Goal: Task Accomplishment & Management: Manage account settings

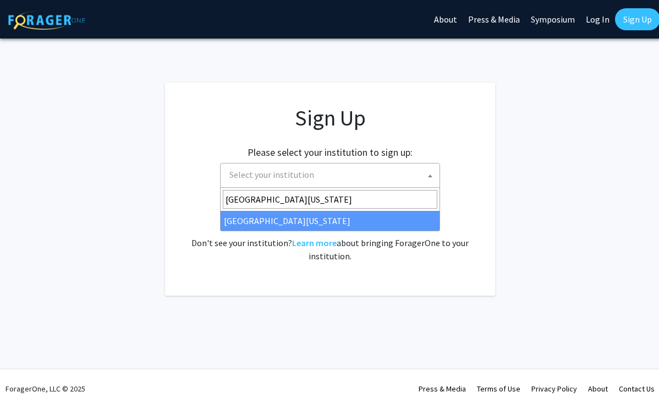
click at [318, 219] on div "Already have an account? Log in here . Don't see your institution? Learn more a…" at bounding box center [330, 236] width 286 height 53
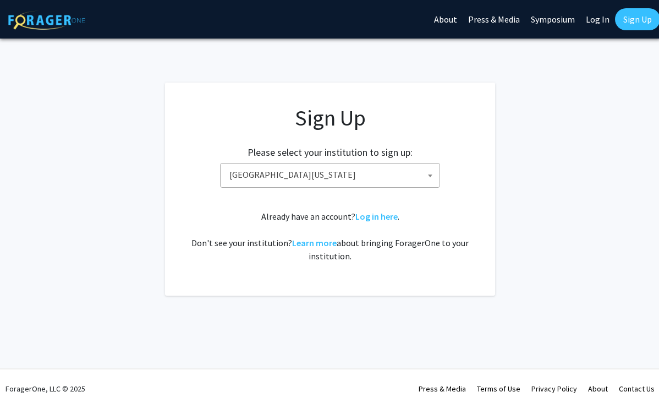
select select "13"
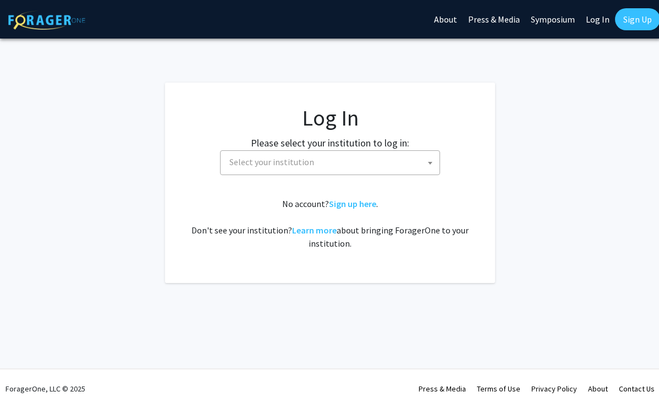
select select
click at [305, 159] on span "Select your institution" at bounding box center [271, 161] width 85 height 11
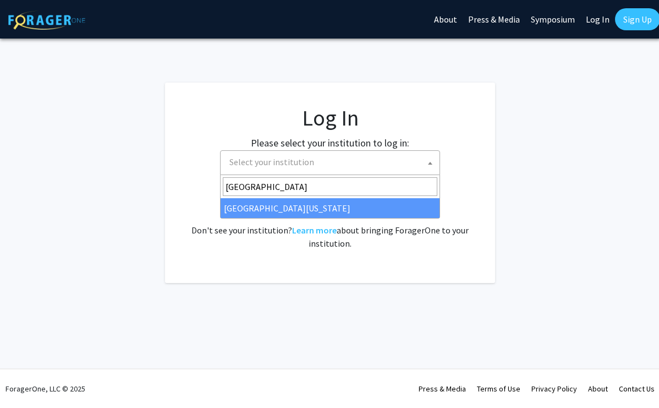
type input "University of Kentuck"
select select "13"
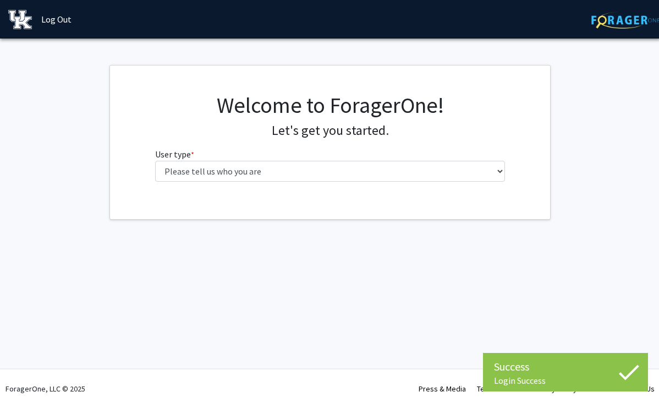
click at [284, 157] on fg-select "User type * required Please tell us who you are Undergraduate Student Master's …" at bounding box center [330, 164] width 350 height 34
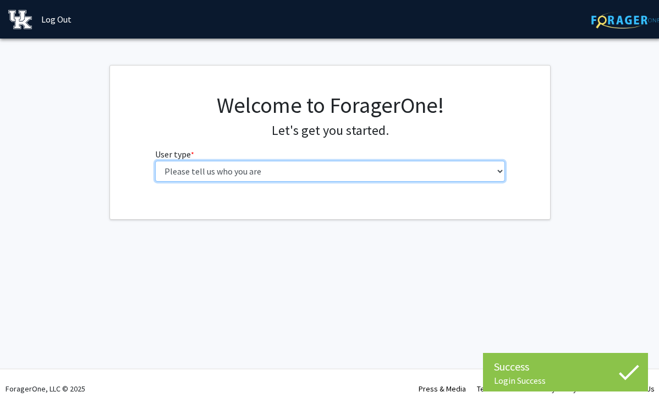
click at [288, 163] on select "Please tell us who you are Undergraduate Student Master's Student Doctoral Cand…" at bounding box center [330, 171] width 350 height 21
select select "1: undergrad"
click at [155, 161] on select "Please tell us who you are Undergraduate Student Master's Student Doctoral Cand…" at bounding box center [330, 171] width 350 height 21
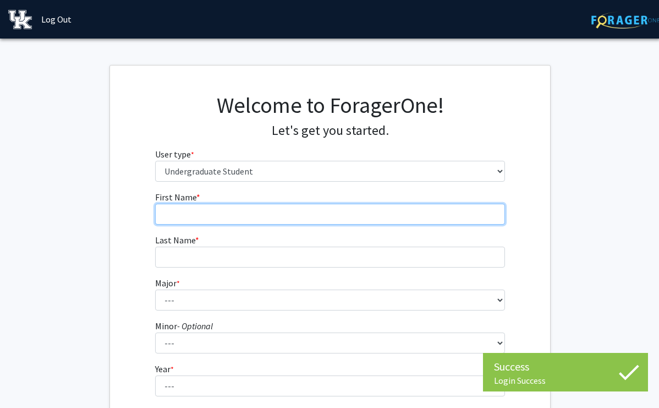
click at [338, 210] on input "First Name * required" at bounding box center [330, 214] width 350 height 21
type input "[PERSON_NAME]"
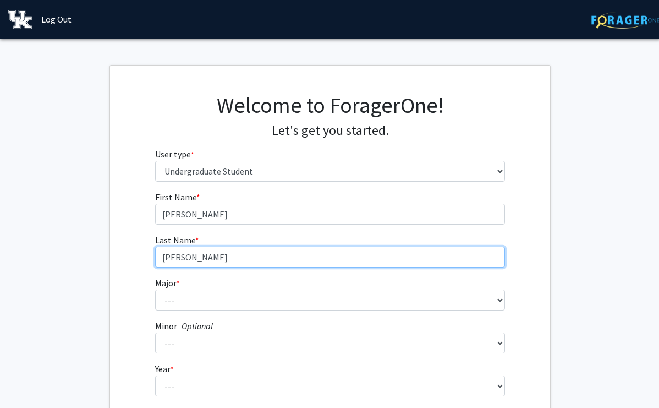
type input "[PERSON_NAME]"
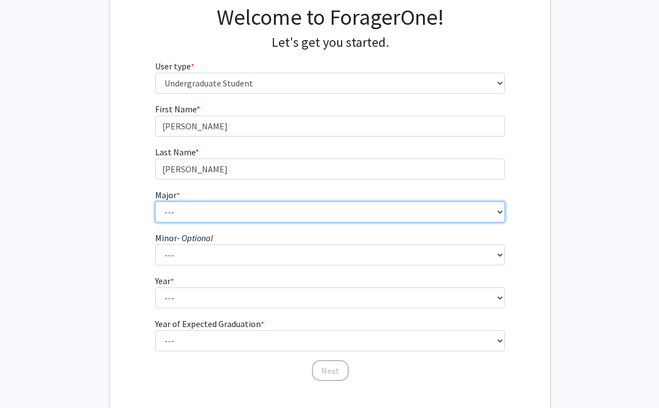
scroll to position [101, 0]
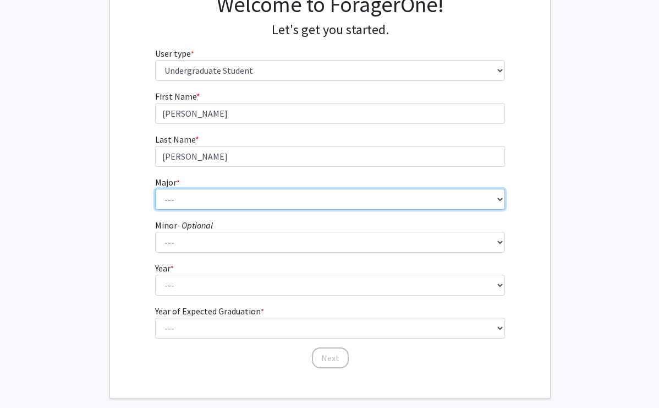
click at [199, 200] on select "--- Accounting Aerospace Engineering African American & Africana Studies Agricu…" at bounding box center [330, 199] width 350 height 21
select select "48: 885"
click at [155, 189] on select "--- Accounting Aerospace Engineering African American & Africana Studies Agricu…" at bounding box center [330, 199] width 350 height 21
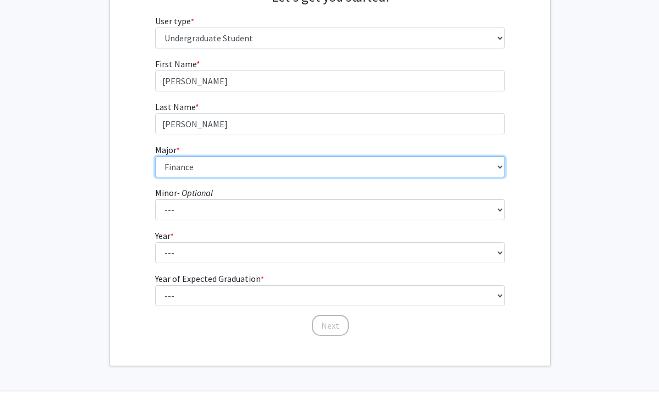
scroll to position [145, 0]
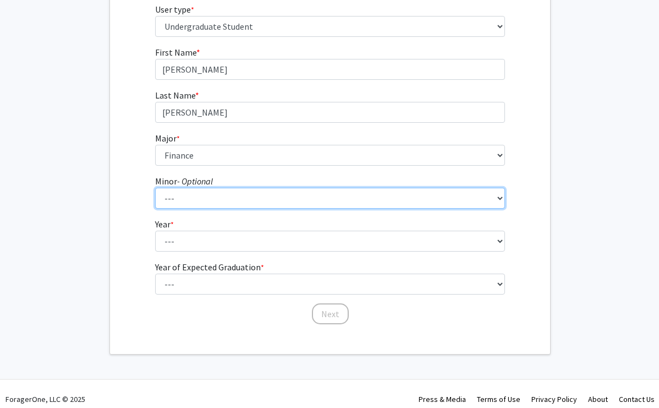
click at [210, 200] on select "--- African American & Africana Studies Agricultural Economics American Studies…" at bounding box center [330, 198] width 350 height 21
click at [155, 188] on select "--- African American & Africana Studies Agricultural Economics American Studies…" at bounding box center [330, 198] width 350 height 21
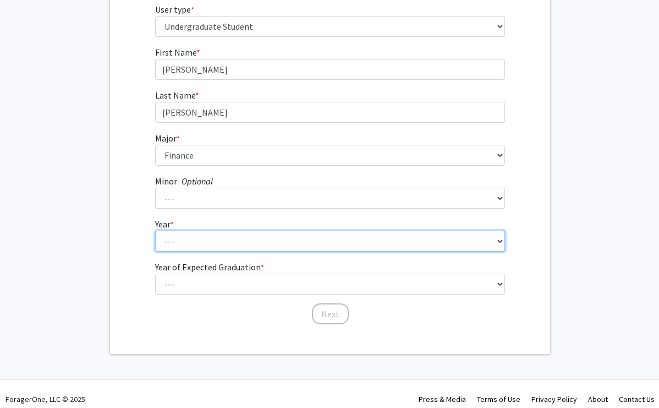
click at [215, 244] on select "--- First-year Sophomore Junior Senior Postbaccalaureate Certificate" at bounding box center [330, 240] width 350 height 21
select select "2: sophomore"
click at [155, 230] on select "--- First-year Sophomore Junior Senior Postbaccalaureate Certificate" at bounding box center [330, 240] width 350 height 21
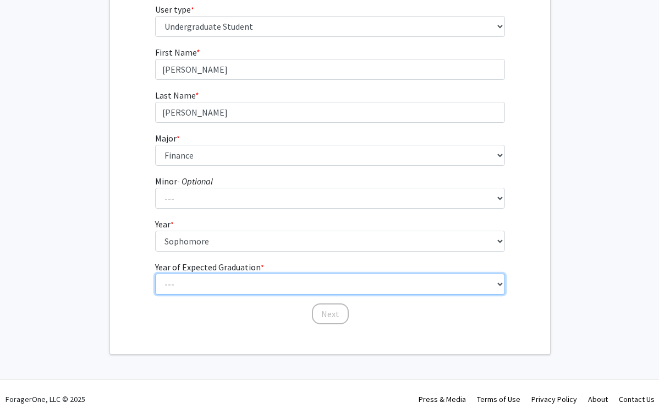
click at [226, 279] on select "--- 2025 2026 2027 2028 2029 2030 2031 2032 2033 2034" at bounding box center [330, 283] width 350 height 21
select select "2: 2026"
click at [155, 273] on select "--- 2025 2026 2027 2028 2029 2030 2031 2032 2033 2034" at bounding box center [330, 283] width 350 height 21
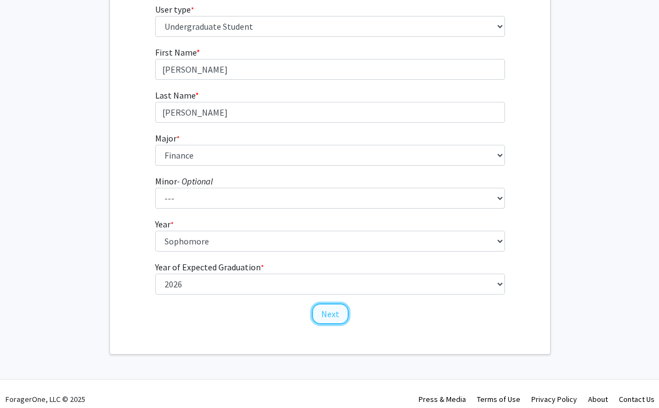
click at [329, 314] on button "Next" at bounding box center [330, 313] width 37 height 21
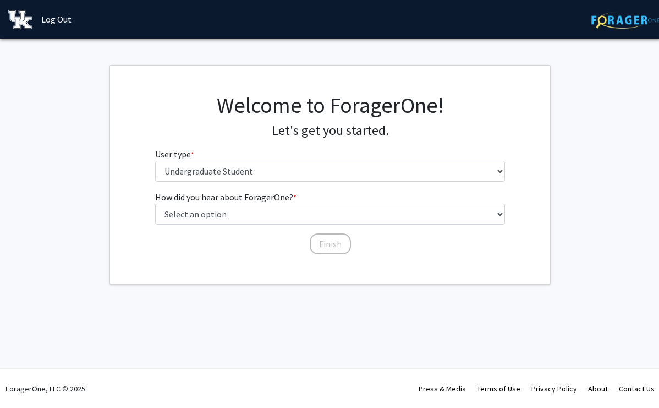
scroll to position [0, 0]
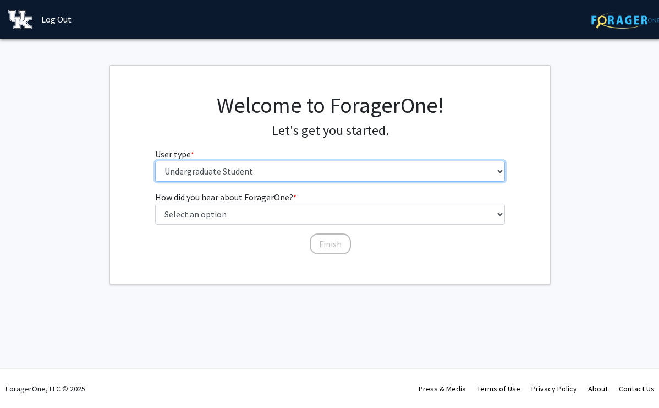
click at [254, 170] on select "Please tell us who you are Undergraduate Student Master's Student Doctoral Cand…" at bounding box center [330, 171] width 350 height 21
click at [155, 161] on select "Please tell us who you are Undergraduate Student Master's Student Doctoral Cand…" at bounding box center [330, 171] width 350 height 21
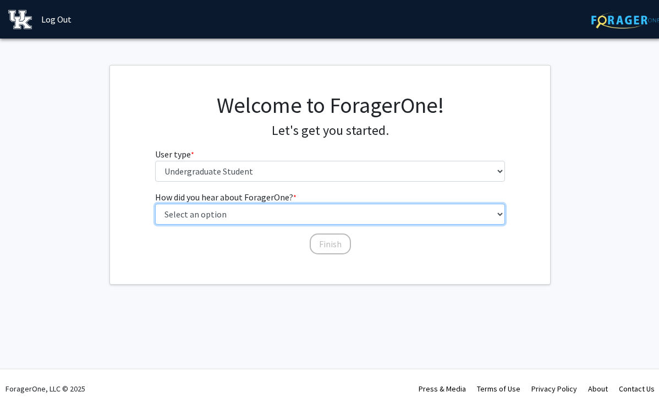
click at [269, 211] on select "Select an option Peer/student recommendation Faculty/staff recommendation Unive…" at bounding box center [330, 214] width 350 height 21
select select "3: university_website"
click at [155, 204] on select "Select an option Peer/student recommendation Faculty/staff recommendation Unive…" at bounding box center [330, 214] width 350 height 21
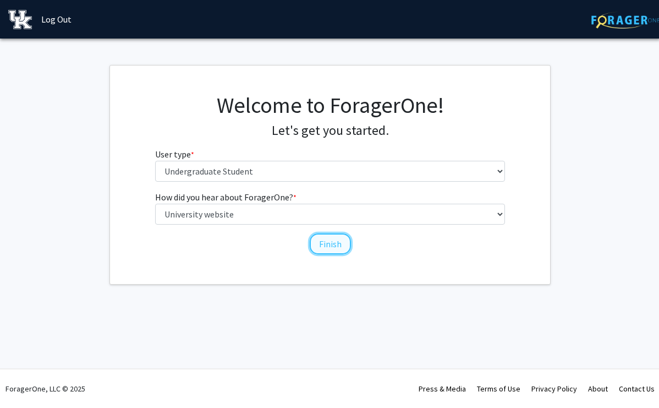
click at [330, 247] on button "Finish" at bounding box center [330, 243] width 41 height 21
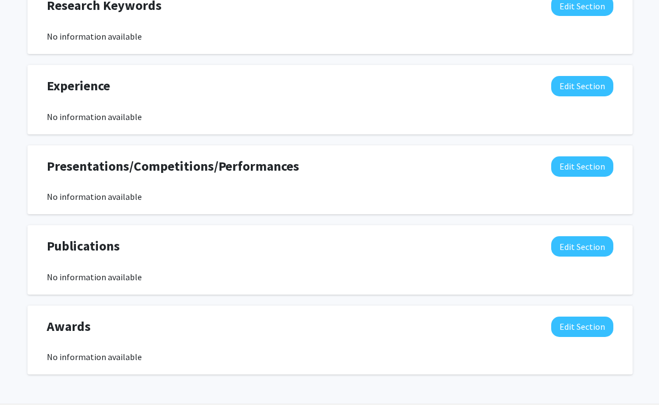
scroll to position [565, 0]
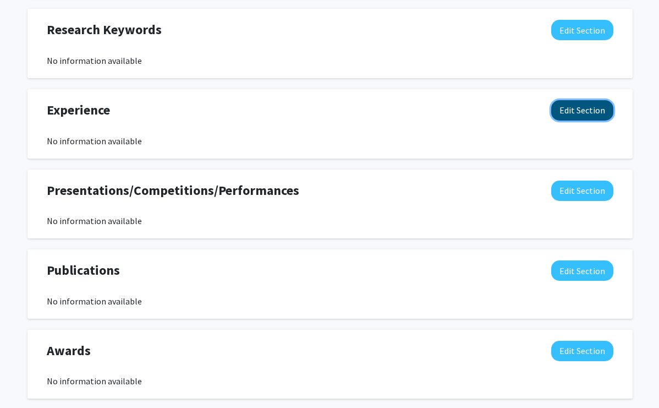
click at [590, 113] on button "Edit Section" at bounding box center [582, 110] width 62 height 20
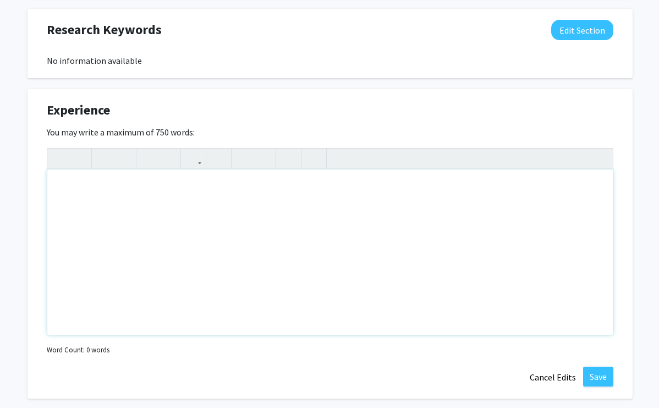
click at [313, 200] on div "Note to users with screen readers: Please deactivate our accessibility plugin f…" at bounding box center [329, 251] width 565 height 165
click at [183, 227] on div "Note to users with screen readers: Please deactivate our accessibility plugin f…" at bounding box center [329, 251] width 565 height 165
click at [342, 255] on div "Note to users with screen readers: Please deactivate our accessibility plugin f…" at bounding box center [329, 251] width 565 height 165
paste div "Note to users with screen readers: Please deactivate our accessibility plugin f…"
type textarea "<l>IP/DO Sitame, Consec, Adi. | Eli. 0, 1488 - Sed. 75, 1566</d><e>Temporinci u…"
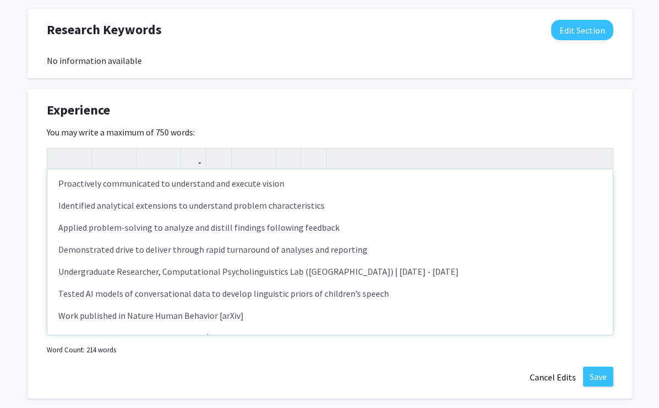
scroll to position [0, 0]
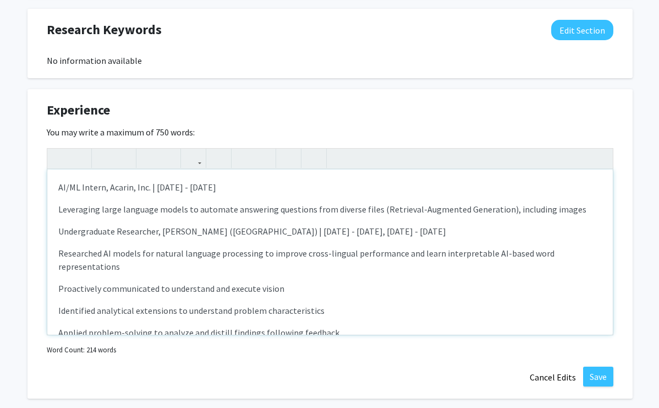
drag, startPoint x: 58, startPoint y: 184, endPoint x: 304, endPoint y: 185, distance: 246.4
click at [304, 185] on p "AI/ML Intern, Acarin, Inc. | [DATE] - [DATE]" at bounding box center [329, 186] width 543 height 13
click at [62, 188] on strong "AI/ML Intern, Acarin, Inc. | [DATE] - [DATE]" at bounding box center [138, 187] width 160 height 11
click at [58, 186] on strong "AI/ML Intern, Acarin, Inc. | [DATE] - [DATE]" at bounding box center [138, 187] width 160 height 11
click at [59, 208] on p "Leveraging large language models to automate answering questions from diverse f…" at bounding box center [329, 208] width 543 height 13
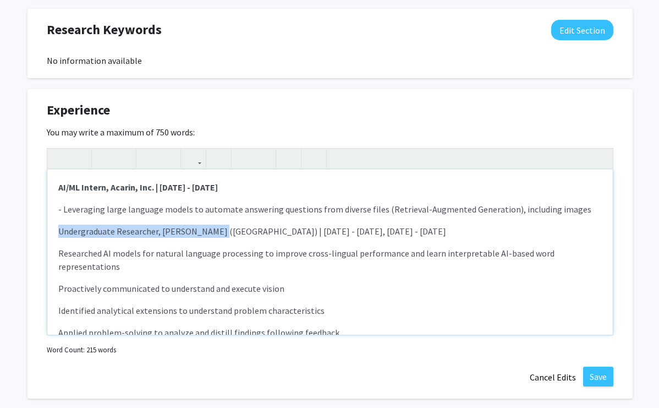
drag, startPoint x: 58, startPoint y: 230, endPoint x: 211, endPoint y: 230, distance: 152.9
click at [211, 230] on p "Undergraduate Researcher, [PERSON_NAME] ([GEOGRAPHIC_DATA]) | [DATE] - [DATE], …" at bounding box center [329, 230] width 543 height 13
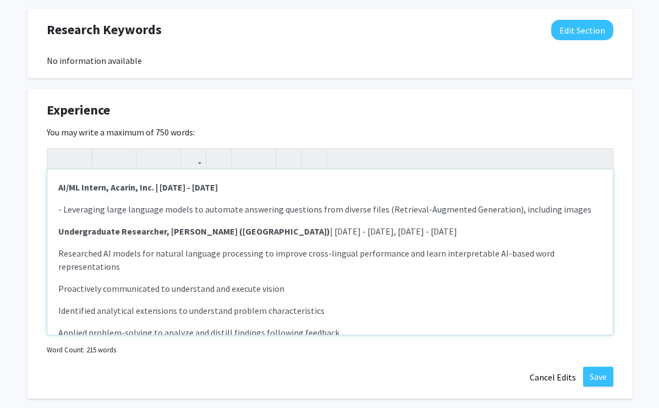
drag, startPoint x: 224, startPoint y: 234, endPoint x: 424, endPoint y: 232, distance: 199.1
click at [424, 234] on p "Undergraduate Researcher, [PERSON_NAME] ([GEOGRAPHIC_DATA]) | [DATE] - [DATE], …" at bounding box center [329, 230] width 543 height 13
click at [266, 212] on p "- Leveraging large language models to automate answering questions from diverse…" at bounding box center [329, 208] width 543 height 13
drag, startPoint x: 160, startPoint y: 186, endPoint x: 298, endPoint y: 191, distance: 137.6
click at [298, 191] on p "AI/ML Intern, Acarin, Inc. | [DATE] - [DATE]" at bounding box center [329, 186] width 543 height 13
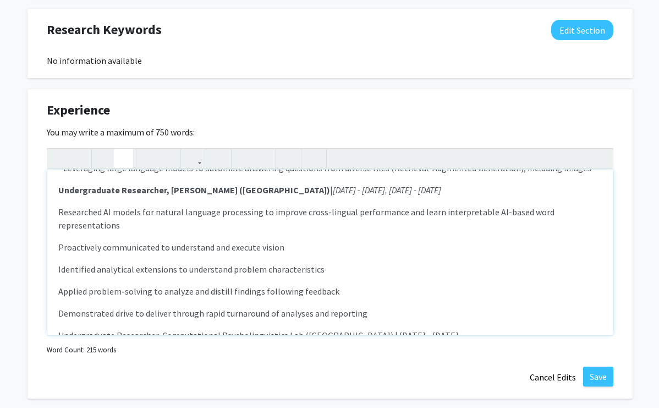
scroll to position [58, 0]
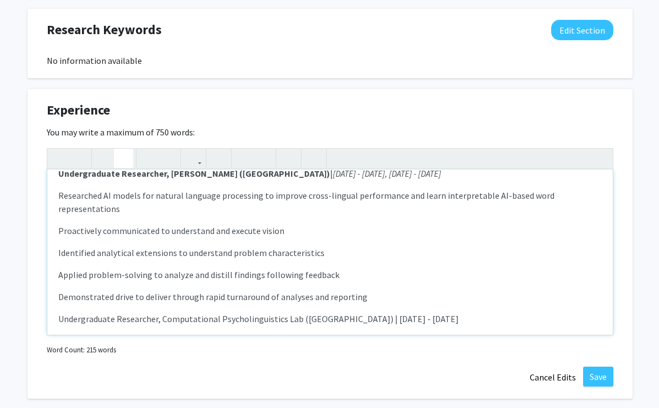
click at [58, 190] on p "Researched AI models for natural language processing to improve cross-lingual p…" at bounding box center [329, 202] width 543 height 26
click at [57, 221] on div "AI/ML Intern, Acarin, Inc. | [DATE] - [DATE] - Leveraging large language models…" at bounding box center [329, 251] width 565 height 165
click at [57, 238] on div "AI/ML Intern, Acarin, Inc. | [DATE] - [DATE] - Leveraging large language models…" at bounding box center [329, 251] width 565 height 165
click at [57, 265] on div "AI/ML Intern, Acarin, Inc. | [DATE] - [DATE] - Leveraging large language models…" at bounding box center [329, 251] width 565 height 165
click at [60, 290] on p "Demonstrated drive to deliver through rapid turnaround of analyses and reporting" at bounding box center [329, 296] width 543 height 13
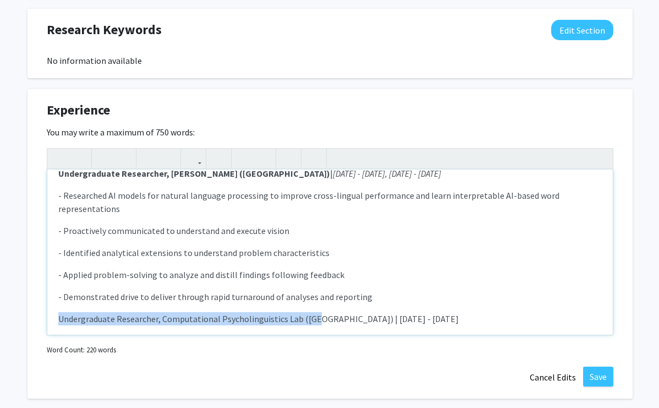
drag, startPoint x: 59, startPoint y: 301, endPoint x: 312, endPoint y: 305, distance: 253.6
click at [312, 312] on p "Undergraduate Researcher, Computational Psycholinguistics Lab ([GEOGRAPHIC_DATA…" at bounding box center [329, 318] width 543 height 13
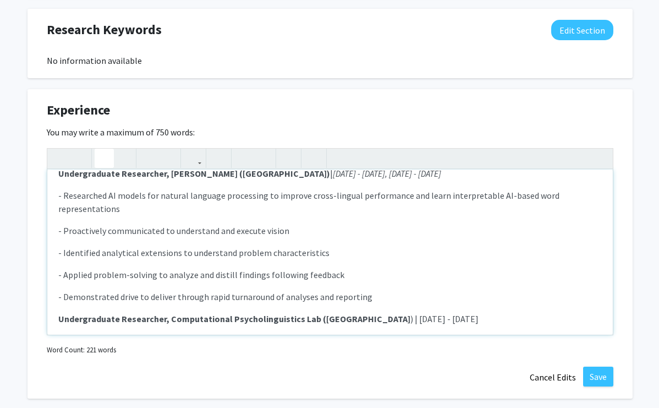
click at [327, 313] on strong "Undergraduate Researcher, Computational Psycholinguistics Lab ([GEOGRAPHIC_DATA]" at bounding box center [234, 318] width 352 height 11
drag, startPoint x: 338, startPoint y: 306, endPoint x: 454, endPoint y: 307, distance: 116.6
click at [454, 312] on p "Undergraduate Researcher, Computational Psycholinguistics Lab ([GEOGRAPHIC_DATA…" at bounding box center [329, 318] width 543 height 13
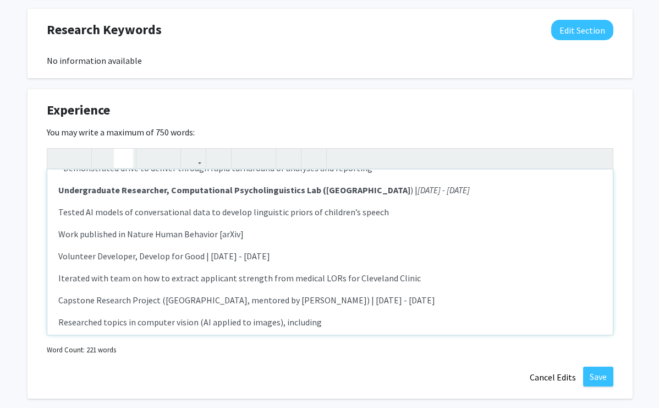
scroll to position [187, 0]
click at [55, 201] on div "AI/ML Intern, Acarin, Inc. | [DATE] - [DATE] - Leveraging large language models…" at bounding box center [329, 251] width 565 height 165
click at [59, 227] on p "Work published in Nature Human Behavior [arXiv]" at bounding box center [329, 233] width 543 height 13
drag, startPoint x: 59, startPoint y: 243, endPoint x: 201, endPoint y: 243, distance: 142.5
click at [201, 249] on p "Volunteer Developer, Develop for Good | [DATE] - [DATE]" at bounding box center [329, 255] width 543 height 13
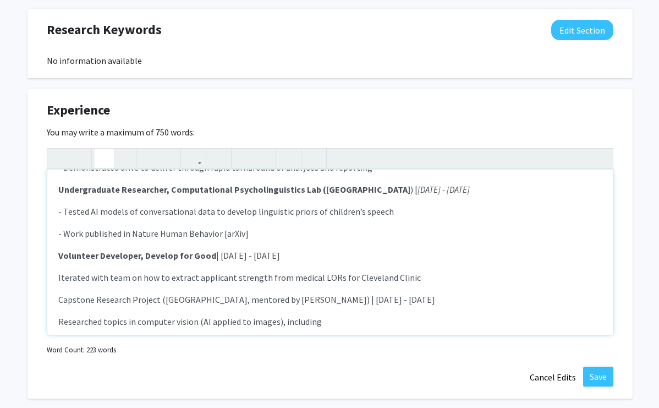
click at [213, 249] on p "Volunteer Developer, Develop for Good | [DATE] - [DATE]" at bounding box center [329, 255] width 543 height 13
drag, startPoint x: 213, startPoint y: 240, endPoint x: 355, endPoint y: 241, distance: 141.9
click at [355, 249] on p "Volunteer Developer, Develop for Good | [DATE] - [DATE]" at bounding box center [329, 255] width 543 height 13
click at [58, 271] on p "Iterated with team on how to extract applicant strength from medical LORs for C…" at bounding box center [329, 277] width 543 height 13
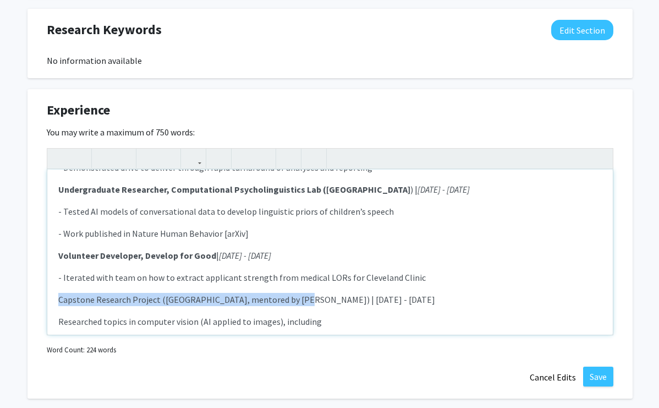
drag, startPoint x: 59, startPoint y: 285, endPoint x: 294, endPoint y: 285, distance: 234.3
click at [294, 293] on p "Capstone Research Project ([GEOGRAPHIC_DATA], mentored by [PERSON_NAME]) | [DAT…" at bounding box center [329, 299] width 543 height 13
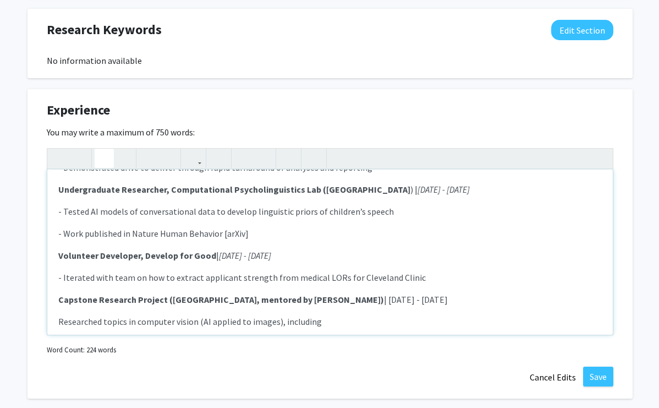
click at [306, 293] on p "Capstone Research Project ([GEOGRAPHIC_DATA], mentored by [PERSON_NAME]) | [DAT…" at bounding box center [329, 299] width 543 height 13
drag, startPoint x: 309, startPoint y: 290, endPoint x: 421, endPoint y: 290, distance: 112.2
click at [421, 293] on p "Capstone Research Project ([GEOGRAPHIC_DATA], mentored by [PERSON_NAME]) | [DAT…" at bounding box center [329, 299] width 543 height 13
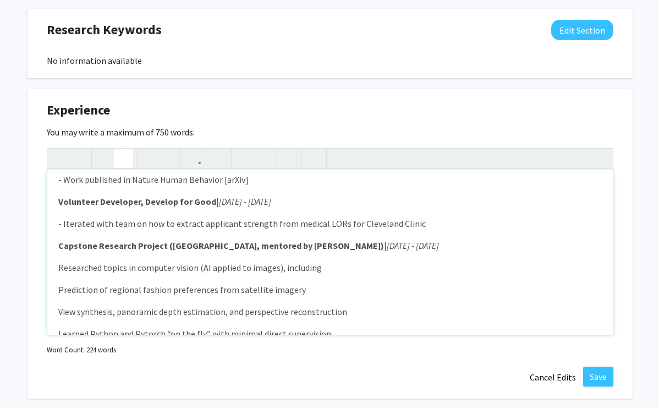
scroll to position [242, 0]
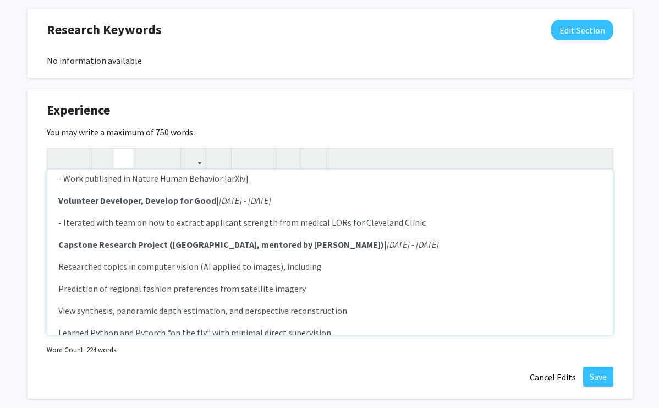
click at [58, 260] on p "Researched topics in computer vision (AI applied to images), including" at bounding box center [329, 266] width 543 height 13
click at [58, 282] on p "Prediction of regional fashion preferences from satellite imagery" at bounding box center [329, 288] width 543 height 13
click at [61, 304] on p "View synthesis, panoramic depth estimation, and perspective reconstruction" at bounding box center [329, 310] width 543 height 13
click at [58, 326] on p "Learned Python and Pytorch “on the fly” with minimal direct supervision" at bounding box center [329, 332] width 543 height 13
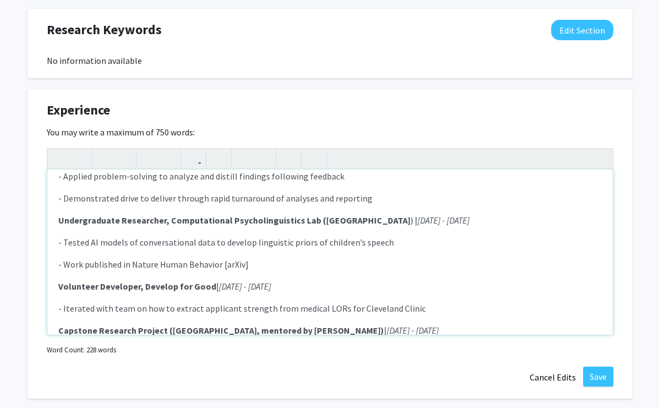
scroll to position [133, 0]
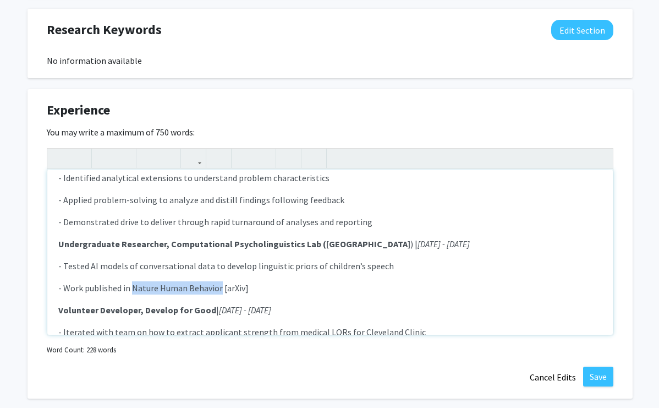
drag, startPoint x: 218, startPoint y: 274, endPoint x: 131, endPoint y: 273, distance: 87.5
click at [131, 281] on p "- Work published in Nature Human Behavior [arXiv]" at bounding box center [329, 287] width 543 height 13
type textarea "<p><strong>AI/ML Intern, Acarin, Inc. | </strong><em>[DATE] - [DATE]</em></p><p…"
click at [199, 155] on button "button" at bounding box center [193, 158] width 19 height 19
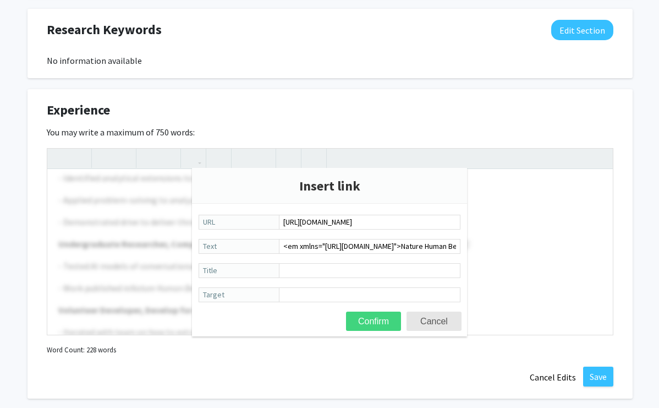
type input "[URL][DOMAIN_NAME]"
click at [392, 319] on button "Confirm" at bounding box center [373, 320] width 55 height 19
type textarea "<p><strong>AI/ML Intern, Acarin, Inc. | </strong><em>[DATE] - [DATE]</em></p><p…"
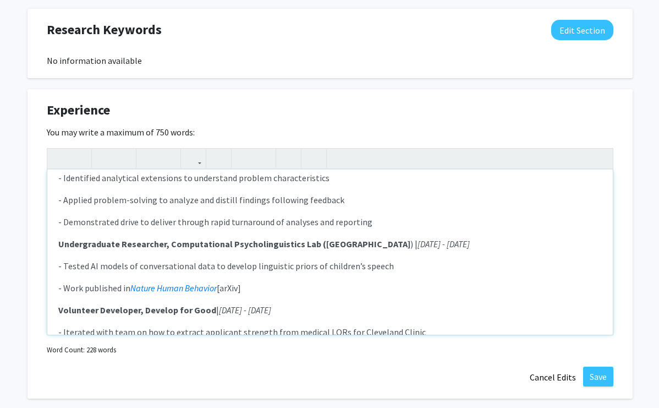
click at [228, 281] on p "- Work published in Nature Human Behavior [arXiv]" at bounding box center [329, 287] width 543 height 13
drag, startPoint x: 223, startPoint y: 274, endPoint x: 239, endPoint y: 274, distance: 16.0
click at [239, 281] on p "- Work published in Nature Human Behavior [arXiv]" at bounding box center [329, 287] width 543 height 13
click at [191, 167] on icon "button" at bounding box center [193, 158] width 9 height 18
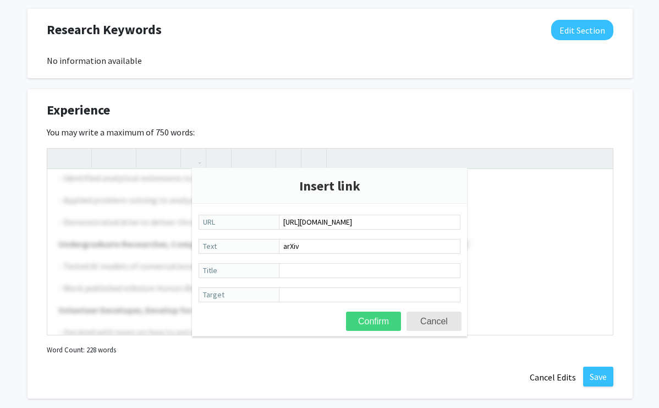
type input "[URL][DOMAIN_NAME]"
click at [389, 328] on button "Confirm" at bounding box center [373, 320] width 55 height 19
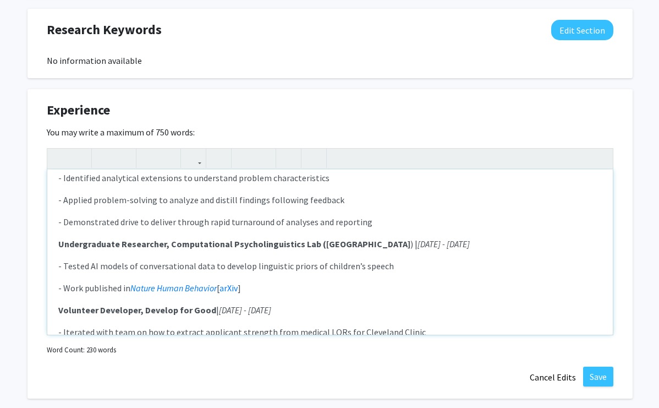
click at [337, 304] on div "AI/ML Intern, Acarin, Inc. | [DATE] - [DATE] - Leveraging large language models…" at bounding box center [329, 251] width 565 height 165
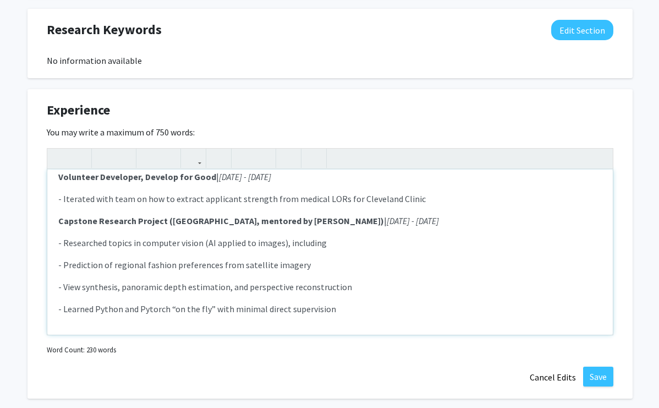
scroll to position [266, 0]
click at [343, 314] on div "AI/ML Intern, Acarin, Inc. | [DATE] - [DATE] - Leveraging large language models…" at bounding box center [329, 251] width 565 height 165
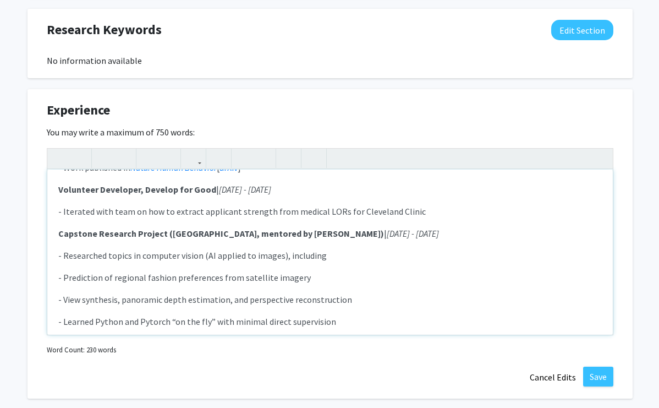
type textarea "<p><strong>AI/ML Intern, Acarin, Inc. | </strong><em>[DATE] - [DATE]</em></p><p…"
click at [353, 328] on div "AI/ML Intern, Acarin, Inc. | [DATE] - [DATE] - Leveraging large language models…" at bounding box center [329, 251] width 565 height 165
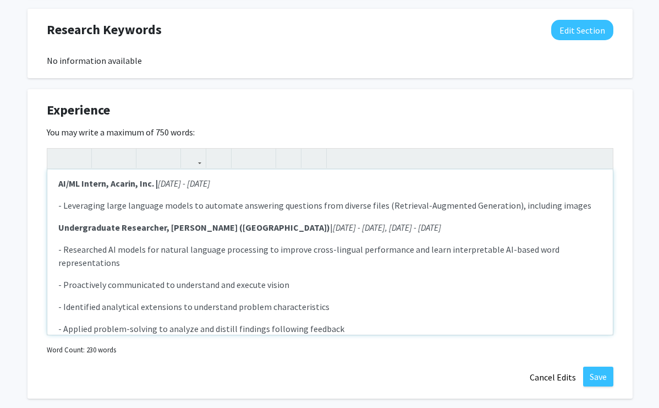
scroll to position [0, 0]
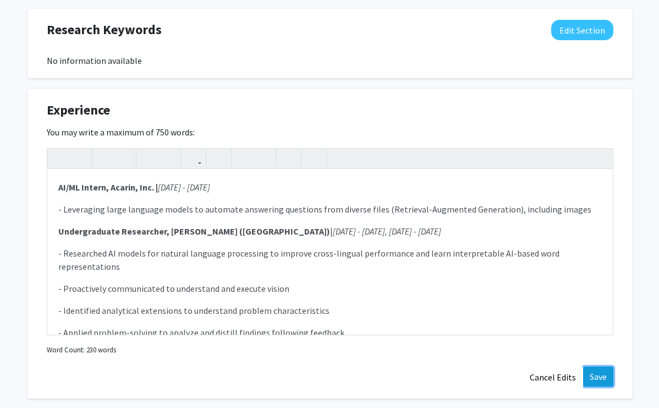
click at [591, 377] on button "Save" at bounding box center [598, 376] width 30 height 20
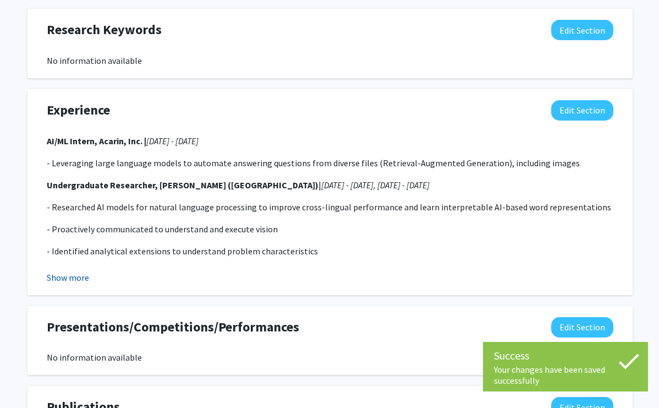
click at [69, 278] on button "Show more" at bounding box center [68, 277] width 42 height 13
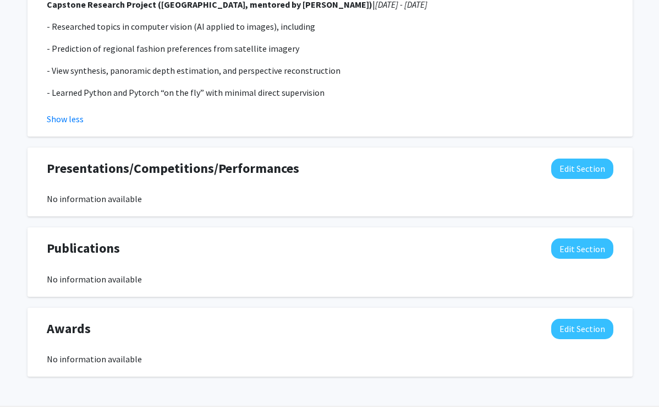
scroll to position [1025, 0]
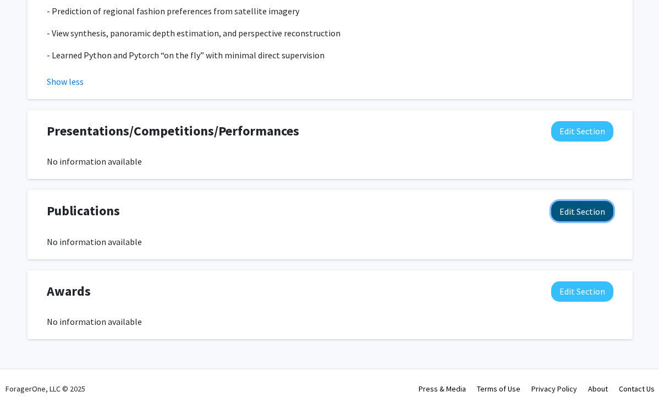
click at [580, 213] on button "Edit Section" at bounding box center [582, 211] width 62 height 20
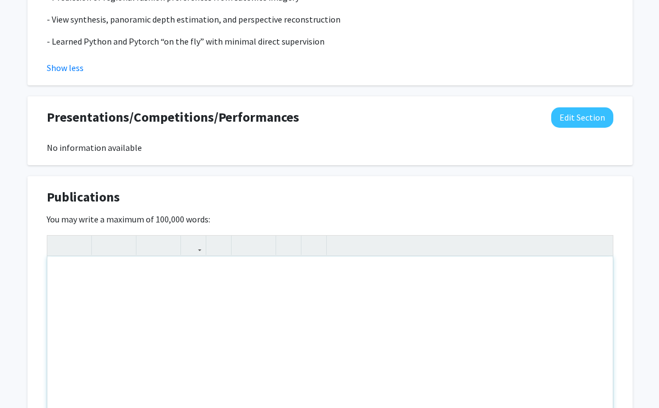
scroll to position [1097, 0]
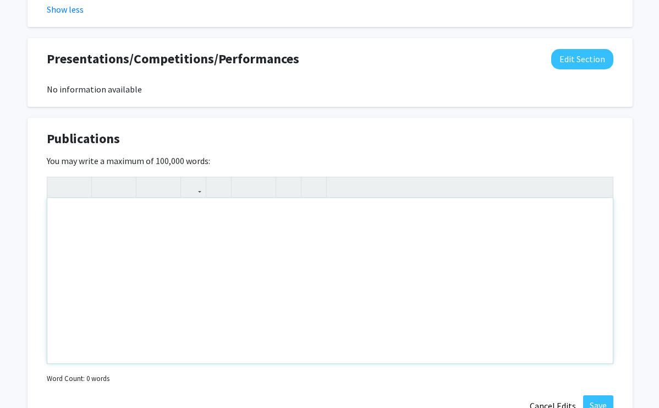
click at [345, 215] on div "Note to users with screen readers: Please deactivate our accessibility plugin f…" at bounding box center [329, 280] width 565 height 165
paste div "Note to users with screen readers: Please deactivate our accessibility plugin f…"
type textarea "<p>Paper linked with my computational work on child language priors, led and me…"
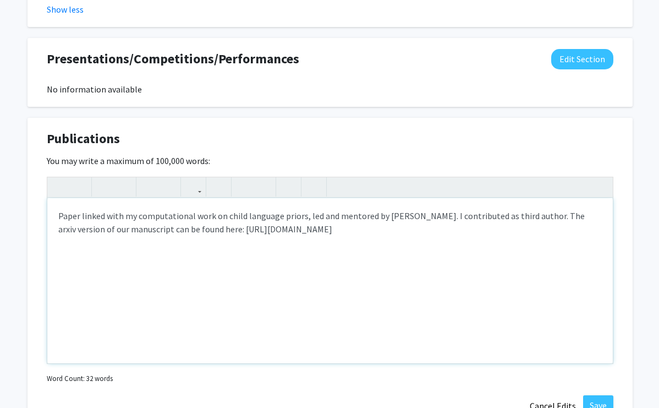
click at [57, 213] on div "Paper linked with my computational work on child language priors, led and mento…" at bounding box center [329, 280] width 565 height 165
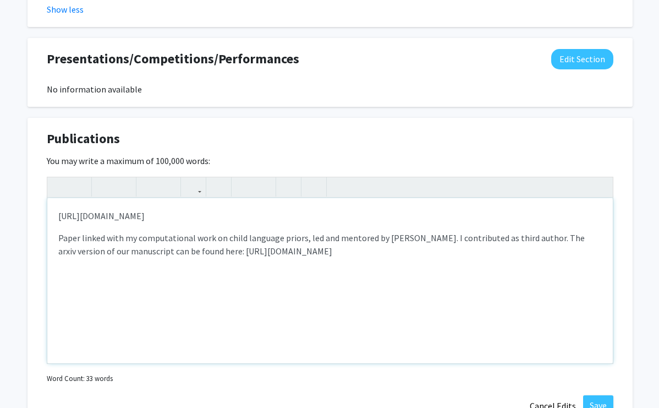
click at [56, 215] on div "[URL][DOMAIN_NAME] Paper linked with my computational work on child language pr…" at bounding box center [329, 280] width 565 height 165
type textarea "<p>Original paper</p><p>Paper linked with my computational work on child langua…"
drag, startPoint x: 120, startPoint y: 213, endPoint x: 17, endPoint y: 213, distance: 103.4
click at [198, 182] on button "button" at bounding box center [193, 186] width 19 height 19
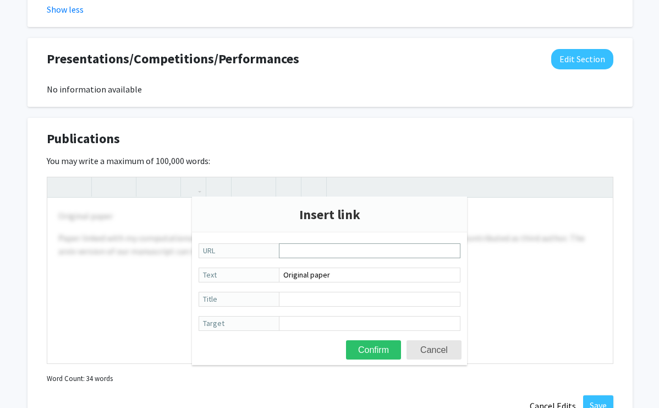
click at [307, 250] on input "URL" at bounding box center [370, 250] width 182 height 15
type input "[URL][DOMAIN_NAME]"
click at [370, 344] on button "Confirm" at bounding box center [373, 349] width 55 height 19
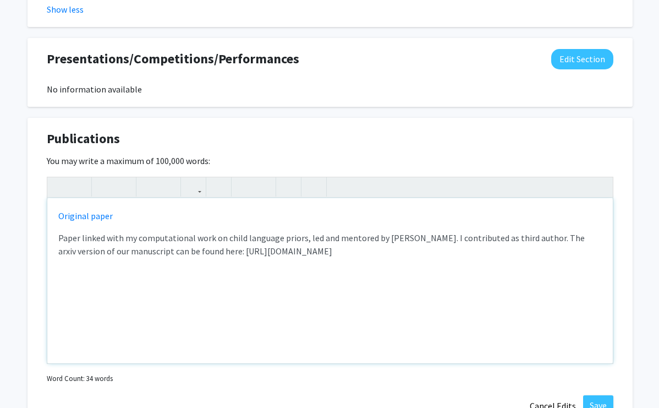
click at [201, 228] on div "Original paper Paper linked with my computational work on child language priors…" at bounding box center [329, 280] width 565 height 165
click at [221, 213] on p "Original paper" at bounding box center [329, 215] width 543 height 13
click at [134, 215] on p "Original paper | Arxiv" at bounding box center [329, 215] width 543 height 13
type textarea "<p><a href="[URL][DOMAIN_NAME]">Original paper</a>&nbsp;| arXiv</p><p>Paper lin…"
click at [116, 216] on p "Original paper | arXiv" at bounding box center [329, 215] width 543 height 13
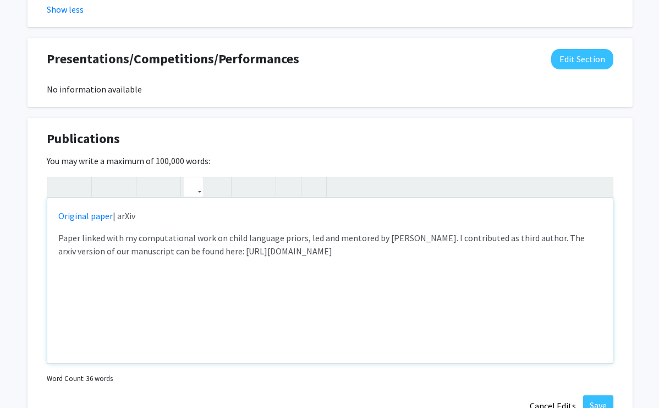
click at [195, 191] on icon "button" at bounding box center [193, 187] width 9 height 18
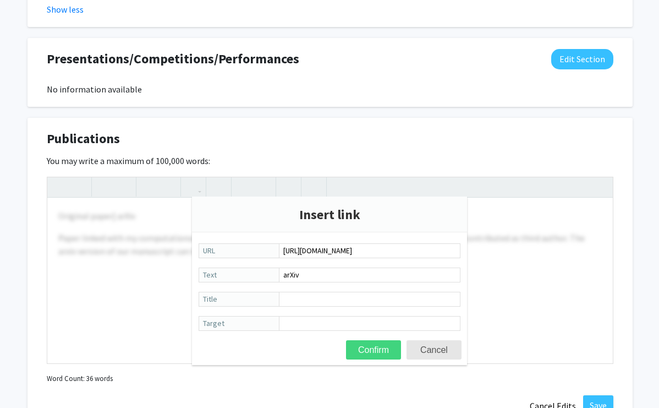
type input "[URL][DOMAIN_NAME]"
click at [382, 348] on button "Confirm" at bounding box center [373, 349] width 55 height 19
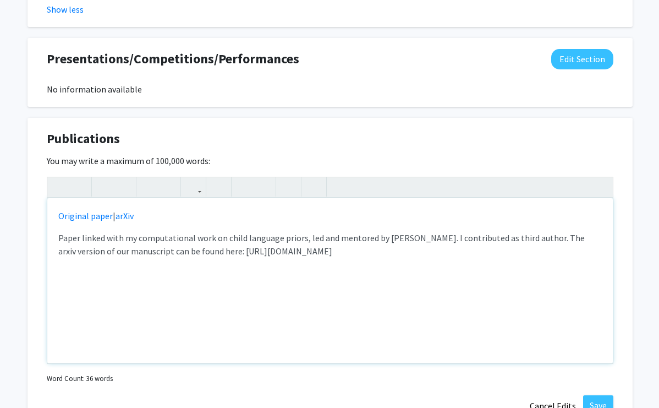
click at [277, 285] on div "Original paper | arXiv Paper linked with my computational work on child languag…" at bounding box center [329, 280] width 565 height 165
click at [338, 266] on div "Original paper | arXiv Paper linked with my computational work on child languag…" at bounding box center [329, 280] width 565 height 165
drag, startPoint x: 326, startPoint y: 255, endPoint x: 532, endPoint y: 240, distance: 206.2
click at [532, 240] on p "Paper linked with my computational work on child language priors, led and mento…" at bounding box center [329, 244] width 543 height 26
click at [300, 225] on div "Original paper | arXiv Paper linked with my computational work on child languag…" at bounding box center [329, 280] width 565 height 165
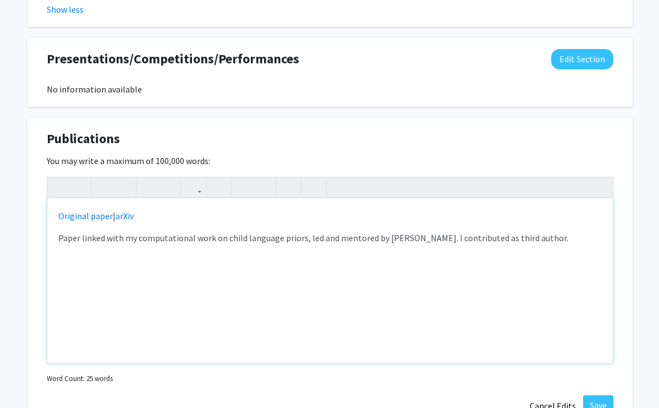
click at [267, 218] on p "Original paper | arXiv" at bounding box center [329, 215] width 543 height 13
click at [57, 213] on div "Original paper | arXiv Paper linked with my computational work on child languag…" at bounding box center [329, 280] width 565 height 165
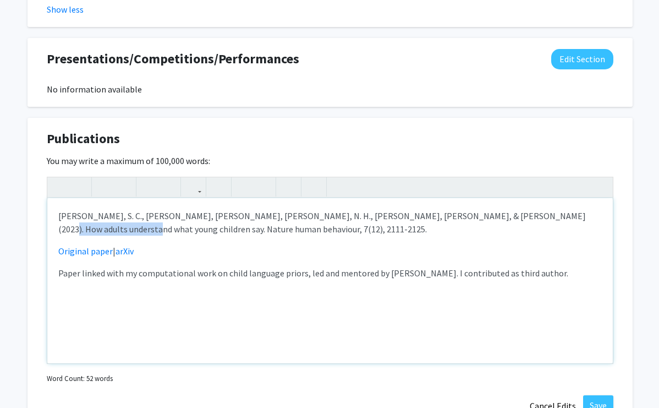
drag, startPoint x: 504, startPoint y: 216, endPoint x: 596, endPoint y: 216, distance: 91.3
click at [596, 216] on p "[PERSON_NAME], S. C., [PERSON_NAME], [PERSON_NAME], [PERSON_NAME], N. H., [PERS…" at bounding box center [329, 222] width 543 height 26
click at [540, 243] on div "[PERSON_NAME], S. C., [PERSON_NAME], [PERSON_NAME], [PERSON_NAME], N. H., [PERS…" at bounding box center [329, 280] width 565 height 165
drag, startPoint x: 155, startPoint y: 212, endPoint x: 197, endPoint y: 213, distance: 41.8
click at [197, 213] on p "[PERSON_NAME], S. C., [PERSON_NAME], [PERSON_NAME], [PERSON_NAME], N. H., [PERS…" at bounding box center [329, 222] width 543 height 26
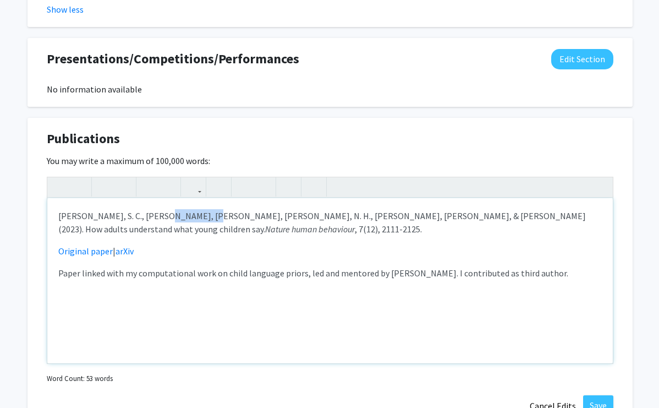
type textarea "<p>[PERSON_NAME], S. C., [PERSON_NAME], R., <strong>[PERSON_NAME], N. H.</[PERS…"
click at [309, 296] on div "[PERSON_NAME], S. C., [PERSON_NAME], [PERSON_NAME], [PERSON_NAME], N. H. , [PER…" at bounding box center [329, 280] width 565 height 165
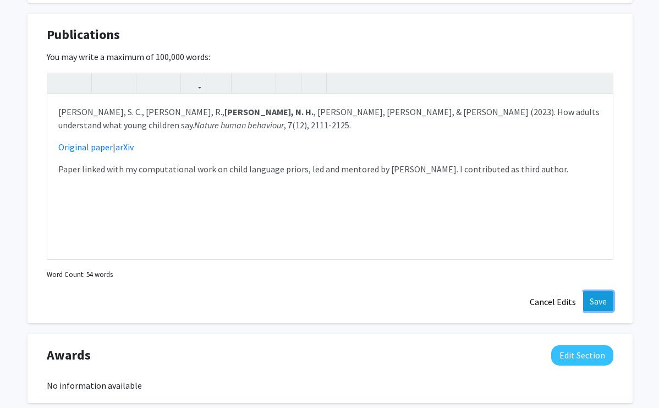
click at [600, 303] on button "Save" at bounding box center [598, 301] width 30 height 20
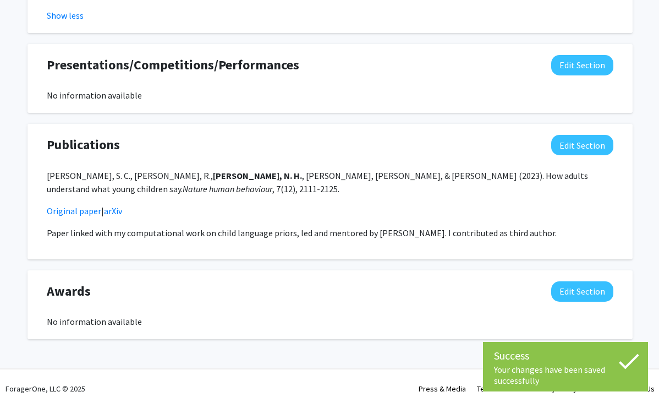
click at [339, 288] on div "Awards Edit Section" at bounding box center [330, 293] width 583 height 25
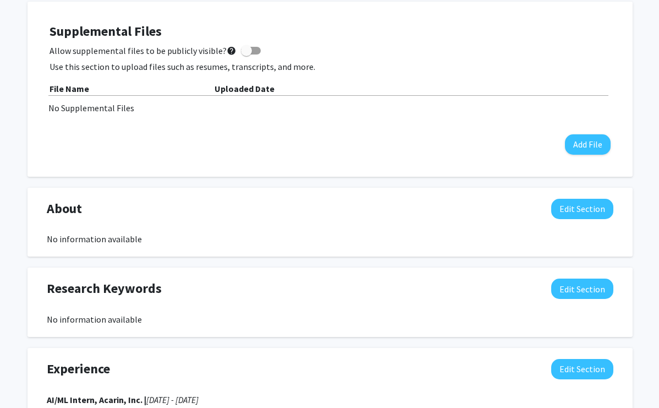
scroll to position [277, 0]
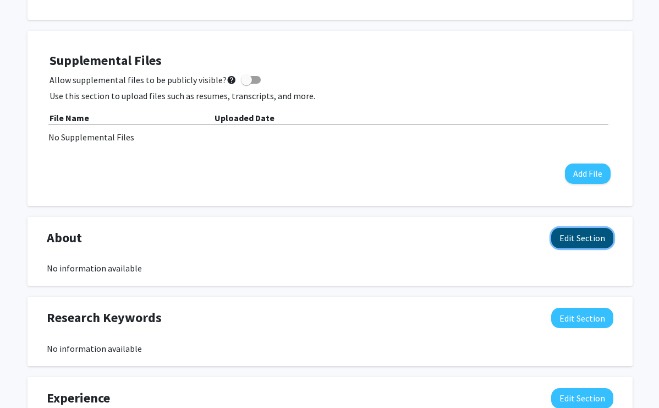
click at [581, 241] on button "Edit Section" at bounding box center [582, 238] width 62 height 20
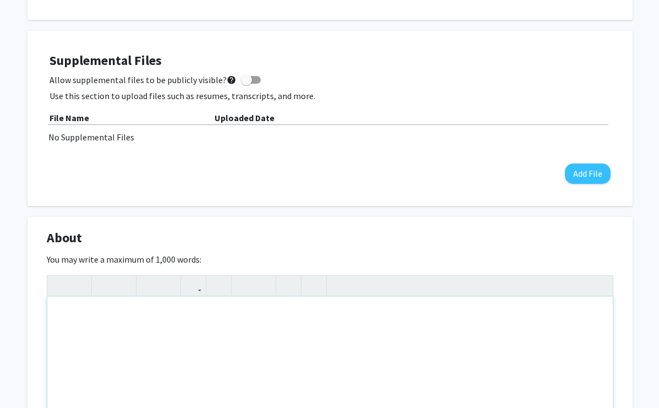
click at [161, 400] on div "Note to users with screen readers: Please deactivate our accessibility plugin f…" at bounding box center [329, 378] width 565 height 165
click at [332, 342] on div "Note to users with screen readers: Please deactivate our accessibility plugin f…" at bounding box center [329, 378] width 565 height 165
paste div "Note to users with screen readers: Please deactivate our accessibility plugin f…"
type textarea "<p>Strengths &amp; Skills</p><p>Sociable, friendly, and outgoing personality wi…"
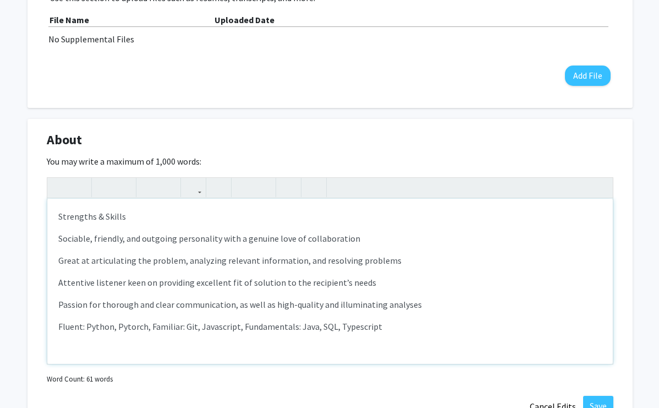
scroll to position [391, 0]
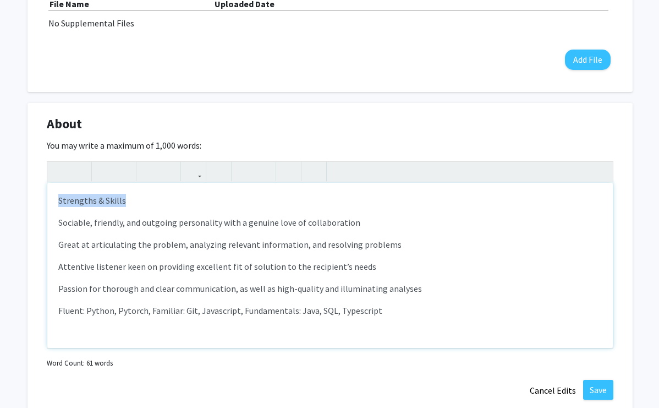
drag, startPoint x: 127, startPoint y: 202, endPoint x: 46, endPoint y: 199, distance: 80.4
click at [47, 199] on div "Strengths & Skills Sociable, friendly, and outgoing personality with a genuine …" at bounding box center [329, 265] width 565 height 165
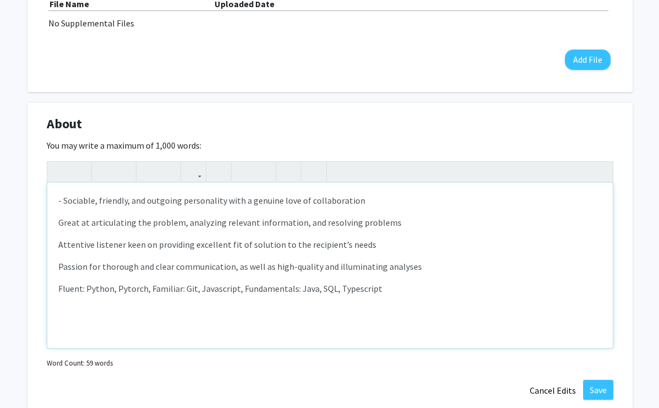
click at [57, 226] on div "- Sociable, friendly, and outgoing personality with a genuine love of collabora…" at bounding box center [329, 265] width 565 height 165
click at [57, 250] on div "- Sociable, friendly, and outgoing personality with a genuine love of collabora…" at bounding box center [329, 265] width 565 height 165
click at [58, 265] on div "- Sociable, friendly, and outgoing personality with a genuine love of collabora…" at bounding box center [329, 265] width 565 height 165
drag, startPoint x: 86, startPoint y: 287, endPoint x: 142, endPoint y: 288, distance: 56.7
click at [142, 288] on p "Fluent: Python, Pytorch, Familiar: Git, Javascript, Fundamentals: Java, SQL, Ty…" at bounding box center [329, 288] width 543 height 13
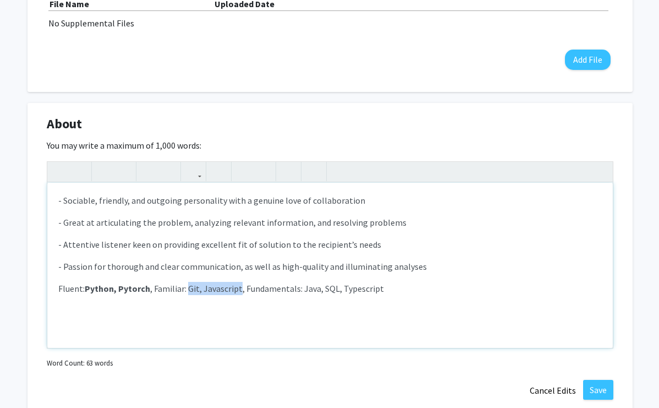
drag, startPoint x: 188, startPoint y: 288, endPoint x: 240, endPoint y: 287, distance: 51.7
click at [240, 287] on p "Fluent: Python, Pytorch , Familiar: Git, Javascript, Fundamentals: Java, SQL, T…" at bounding box center [329, 288] width 543 height 13
drag, startPoint x: 305, startPoint y: 287, endPoint x: 399, endPoint y: 287, distance: 93.5
click at [399, 287] on p "Fluent: Python, Pytorch , Familiar: Git, Javascript , Fundamentals: Java, SQL, …" at bounding box center [329, 288] width 543 height 13
drag, startPoint x: 399, startPoint y: 287, endPoint x: 304, endPoint y: 285, distance: 94.6
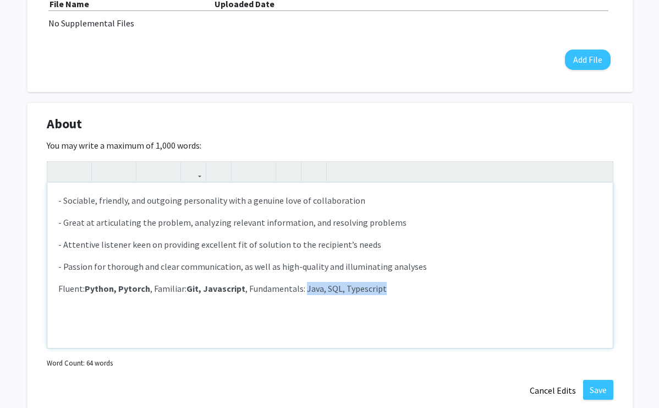
click at [304, 285] on p "Fluent: Python, Pytorch , Familiar: Git, Javascript , Fundamentals: Java, SQL, …" at bounding box center [329, 288] width 543 height 13
type textarea "<p><span style="font-size: 1rem;">- Sociable, friendly, and outgoing personalit…"
click at [360, 288] on strong "Java, SQL, Typescript" at bounding box center [348, 288] width 86 height 11
click at [244, 289] on p "Fluent: Python, Pytorch , Familiar: Git, Javascript , Fundamentals: Java, SQL, …" at bounding box center [329, 288] width 543 height 13
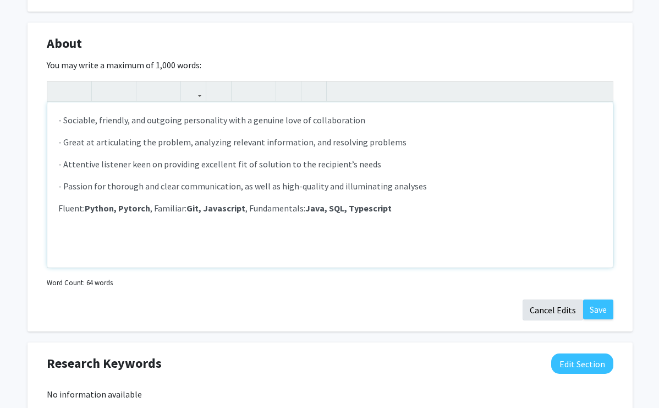
scroll to position [479, 0]
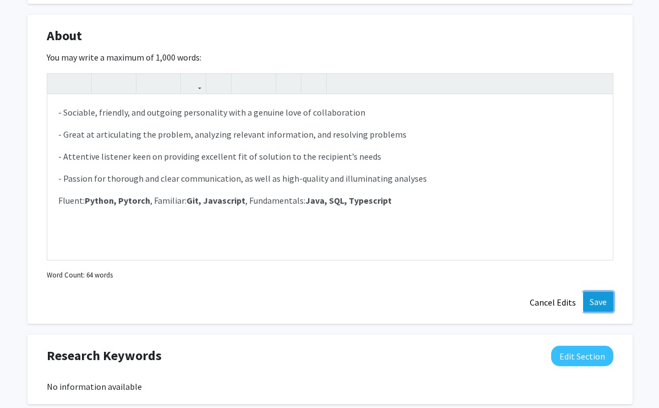
click at [606, 301] on button "Save" at bounding box center [598, 302] width 30 height 20
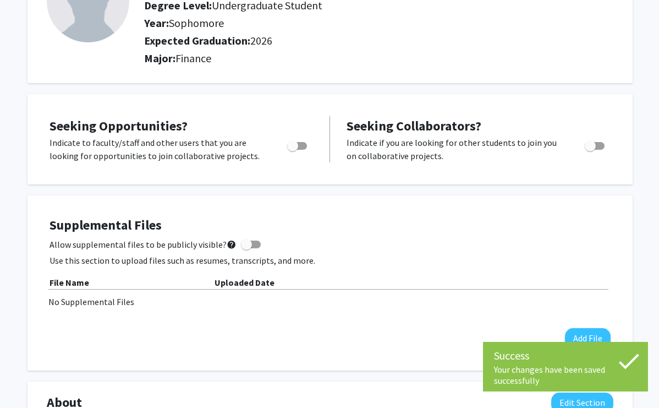
scroll to position [0, 0]
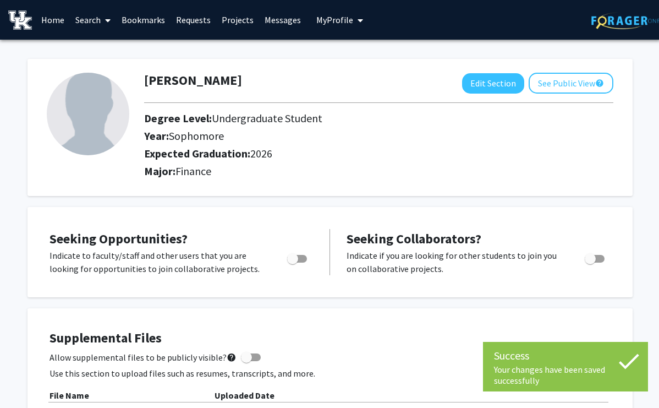
click at [311, 257] on div "Toggle" at bounding box center [298, 257] width 30 height 17
click at [297, 257] on span "Toggle" at bounding box center [292, 258] width 11 height 11
click at [293, 262] on input "Are you actively seeking opportunities?" at bounding box center [292, 262] width 1 height 1
checkbox input "true"
click at [603, 255] on span "Toggle" at bounding box center [595, 259] width 20 height 8
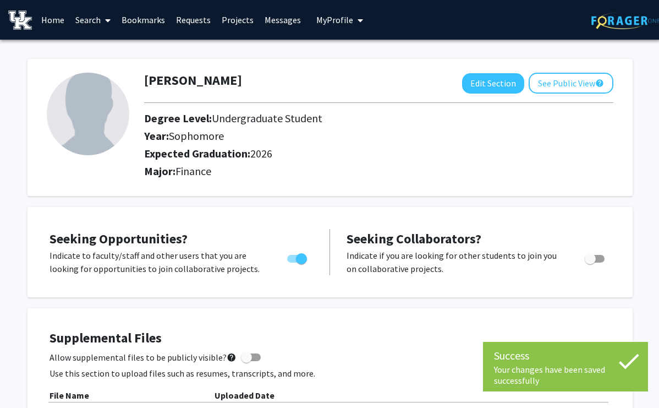
click at [590, 262] on input "Would you like to receive other student requests to work with you?" at bounding box center [590, 262] width 1 height 1
checkbox input "true"
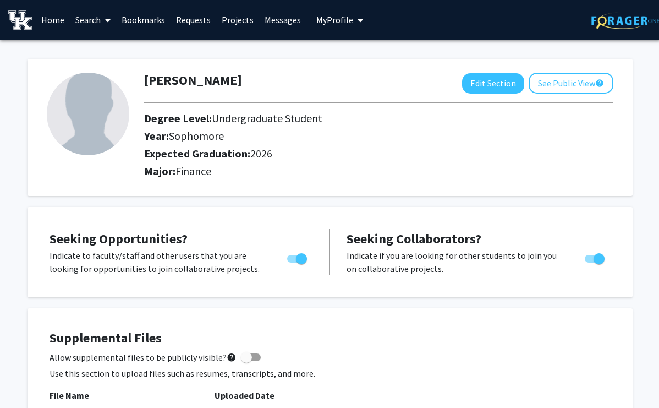
click at [91, 19] on link "Search" at bounding box center [93, 20] width 46 height 39
click at [124, 79] on span "Students" at bounding box center [103, 73] width 67 height 22
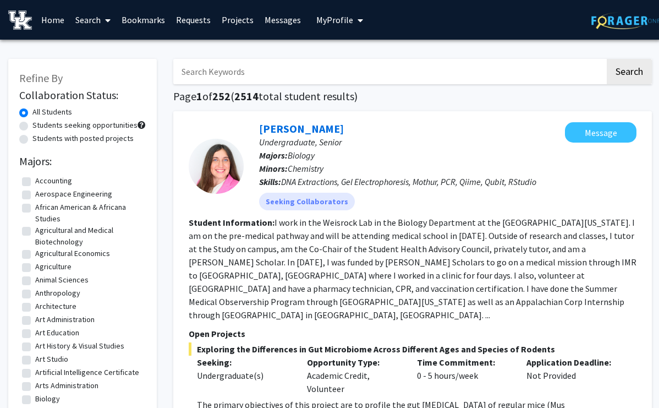
click at [102, 26] on span at bounding box center [106, 20] width 10 height 39
click at [107, 46] on span "Faculty/Staff" at bounding box center [110, 51] width 81 height 22
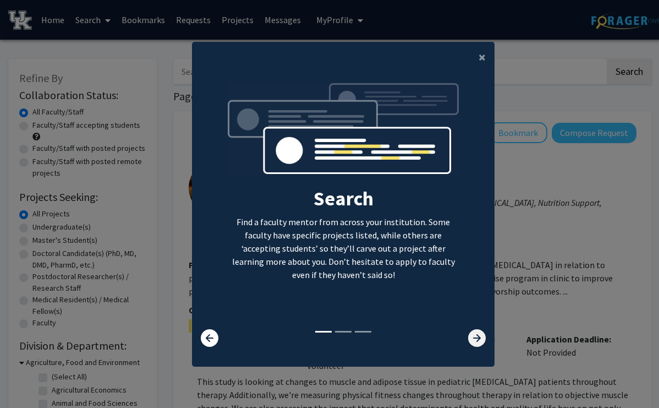
click at [473, 340] on icon at bounding box center [477, 338] width 18 height 18
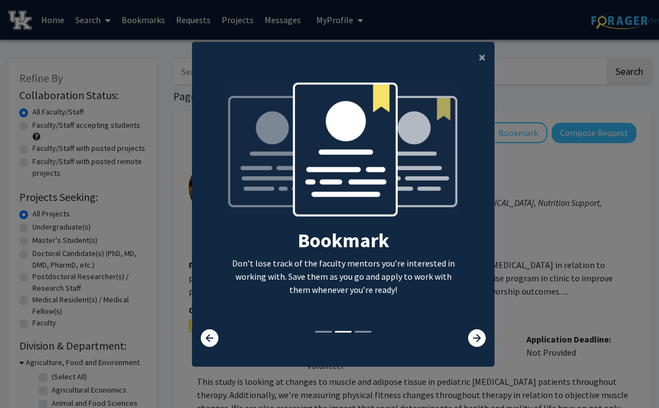
click at [226, 329] on div at bounding box center [218, 338] width 50 height 18
click at [210, 329] on icon at bounding box center [210, 338] width 18 height 18
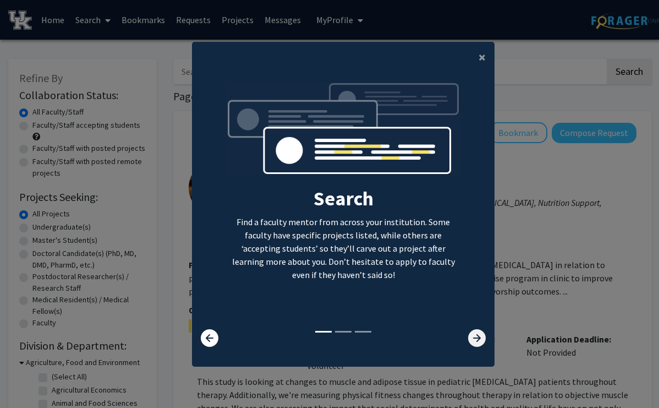
click at [471, 333] on icon at bounding box center [477, 338] width 18 height 18
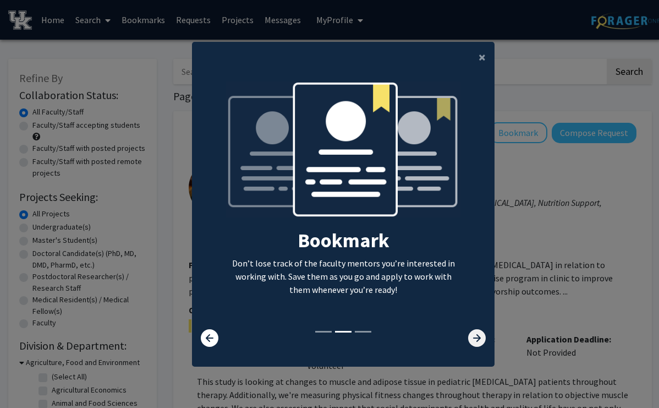
click at [471, 333] on icon at bounding box center [477, 338] width 18 height 18
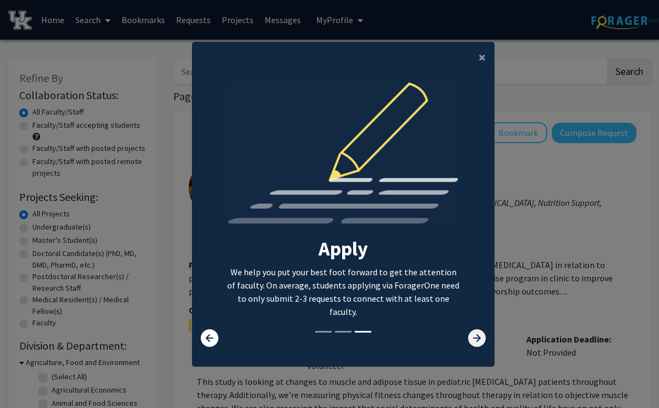
click at [471, 333] on icon at bounding box center [477, 338] width 18 height 18
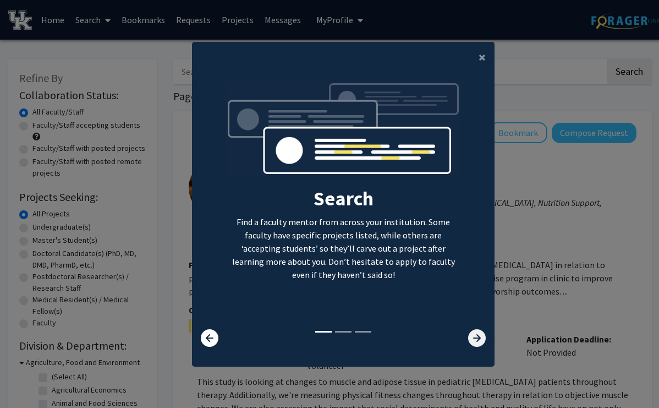
click at [471, 330] on icon at bounding box center [477, 338] width 18 height 18
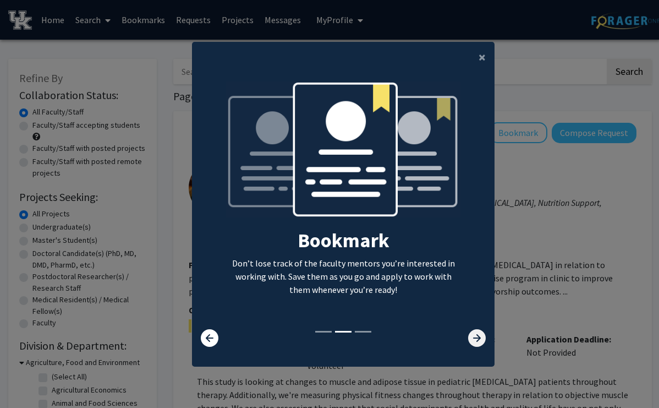
click at [473, 332] on icon at bounding box center [477, 338] width 18 height 18
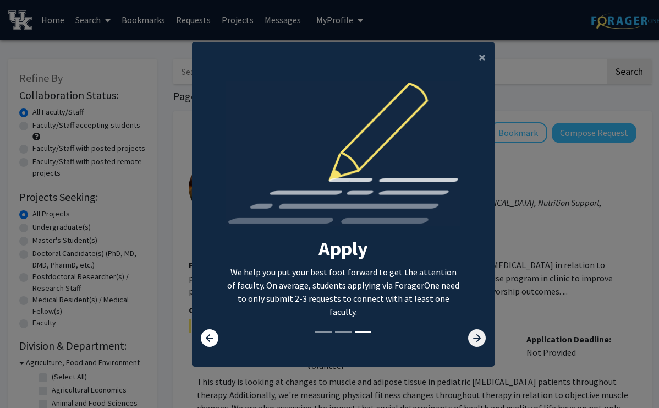
click at [473, 332] on icon at bounding box center [477, 338] width 18 height 18
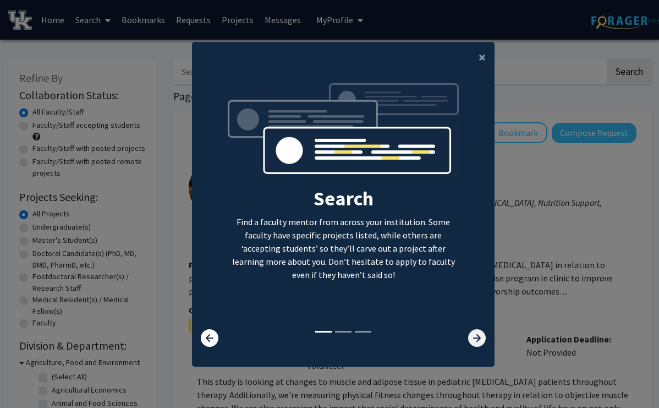
click at [473, 332] on icon at bounding box center [477, 338] width 18 height 18
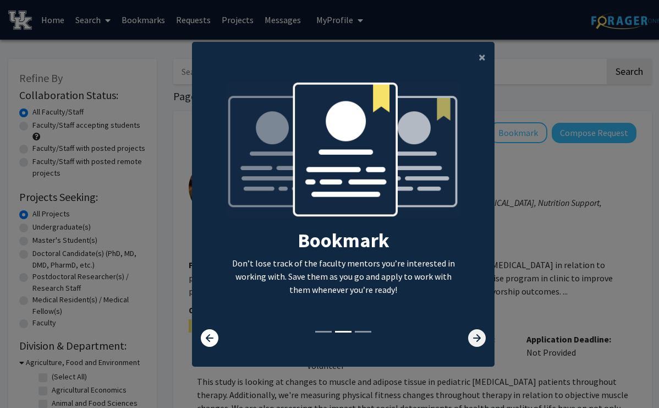
click at [473, 332] on icon at bounding box center [477, 338] width 18 height 18
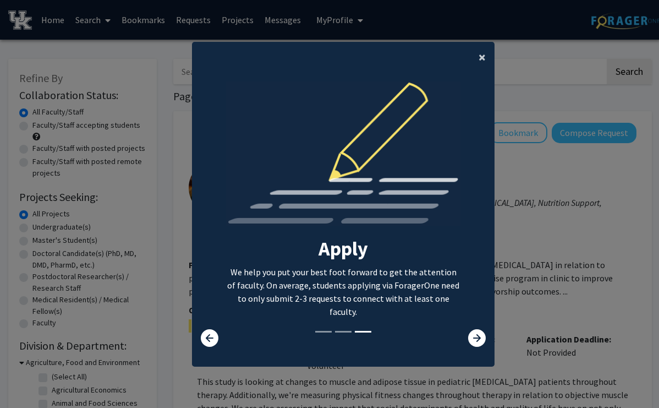
click at [481, 56] on span "×" at bounding box center [482, 56] width 7 height 17
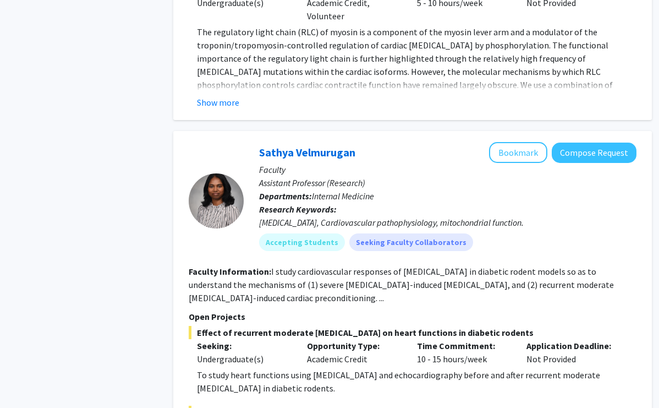
scroll to position [5816, 0]
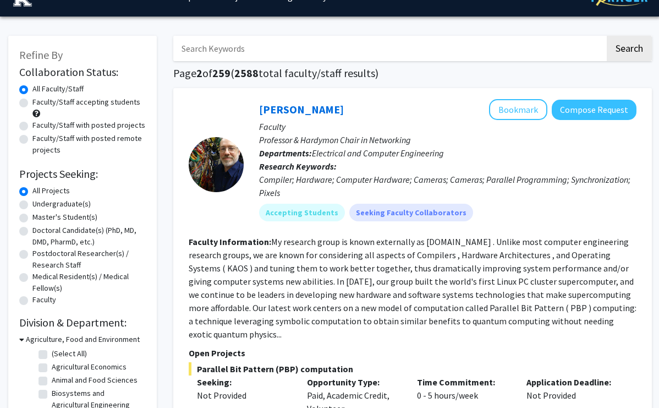
scroll to position [28, 0]
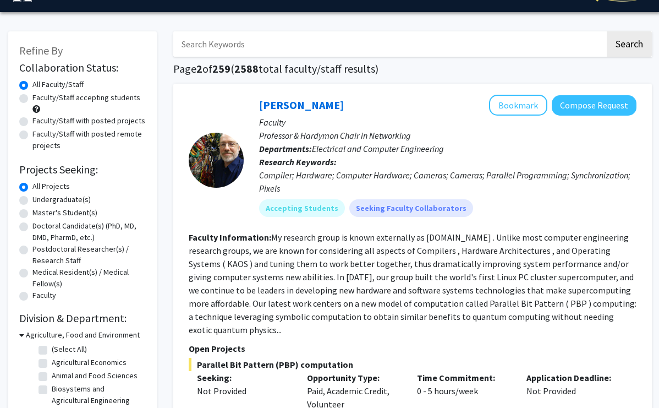
click at [32, 200] on label "Undergraduate(s)" at bounding box center [61, 200] width 58 height 12
click at [32, 200] on input "Undergraduate(s)" at bounding box center [35, 197] width 7 height 7
radio input "true"
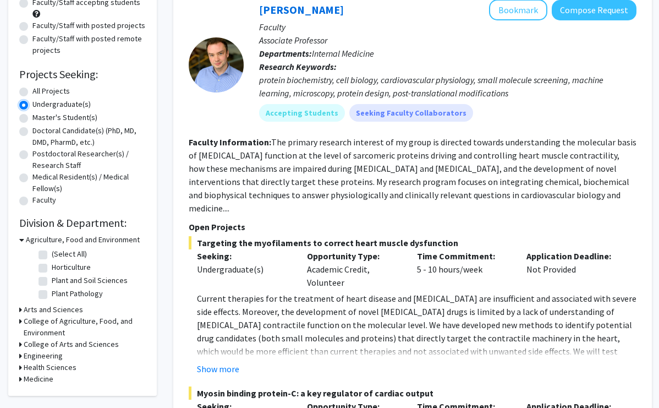
scroll to position [168, 0]
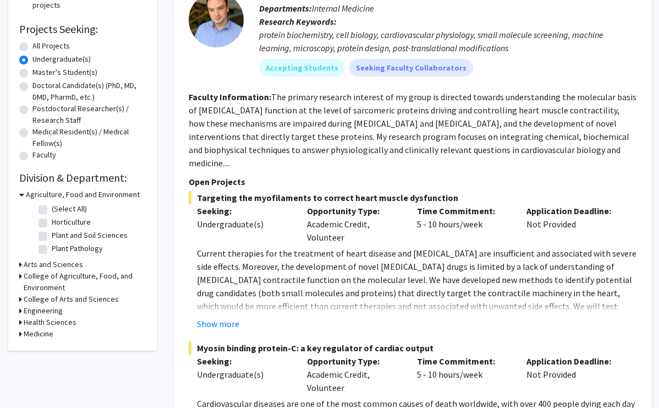
click at [20, 265] on icon at bounding box center [20, 265] width 3 height 12
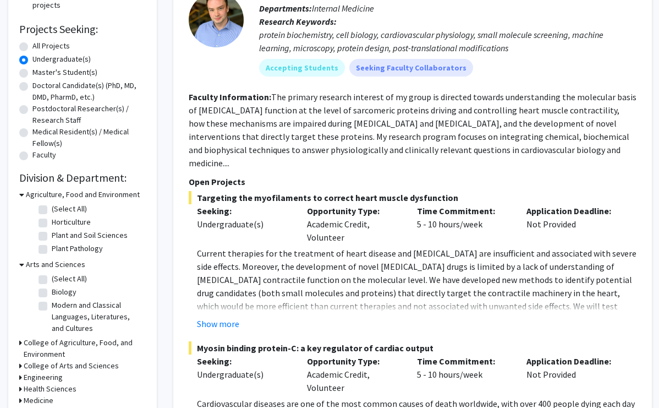
click at [21, 338] on div "College of Agriculture, Food, and Environment" at bounding box center [82, 348] width 127 height 23
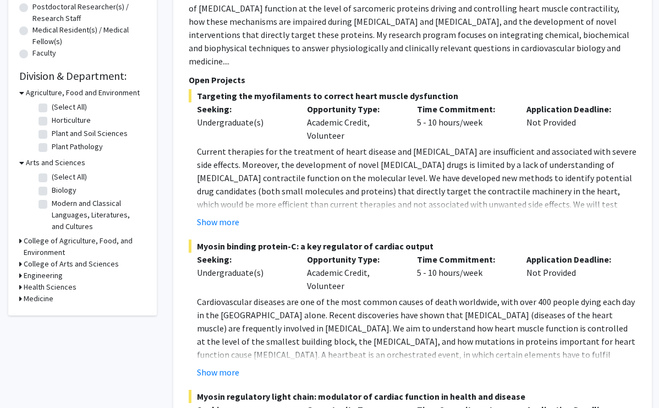
scroll to position [282, 0]
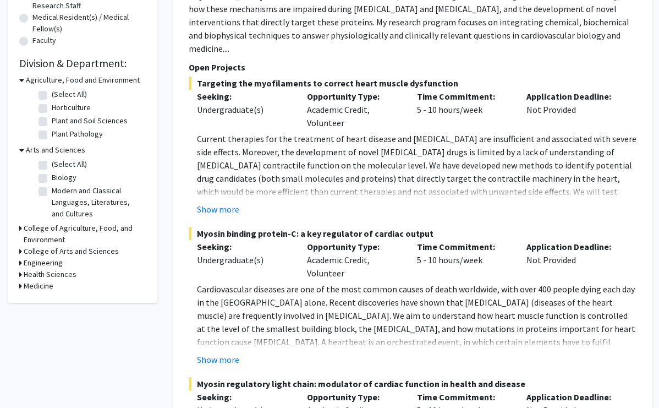
click at [20, 252] on icon at bounding box center [20, 251] width 3 height 12
click at [21, 229] on icon at bounding box center [20, 228] width 3 height 12
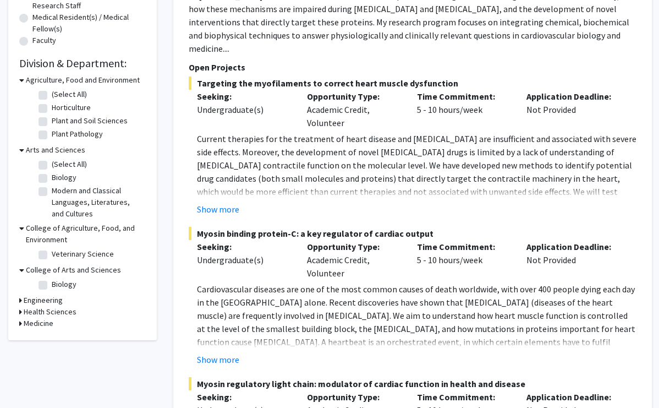
scroll to position [289, 0]
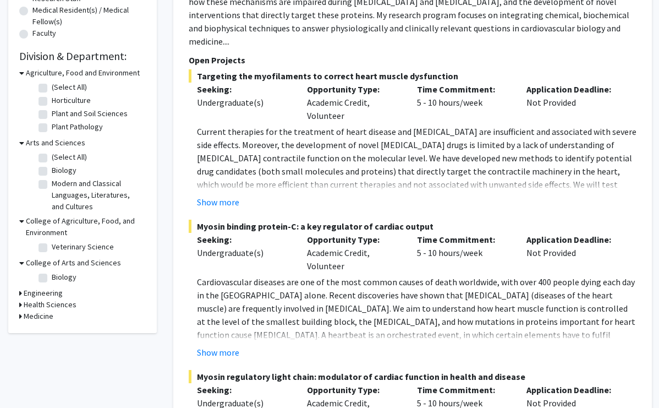
click at [20, 284] on div "College of Arts and Sciences Biology Biology" at bounding box center [82, 272] width 127 height 30
click at [20, 290] on icon at bounding box center [20, 293] width 3 height 12
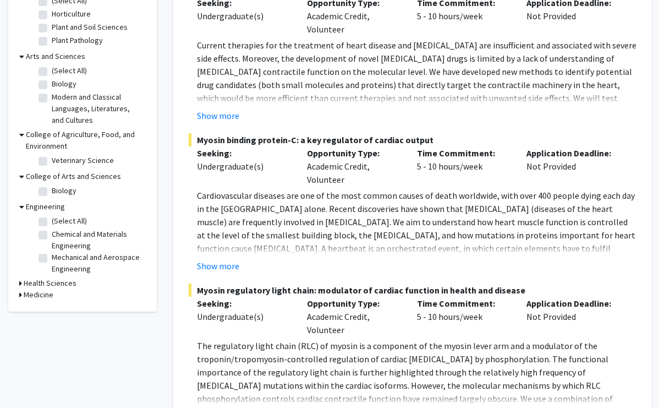
scroll to position [398, 0]
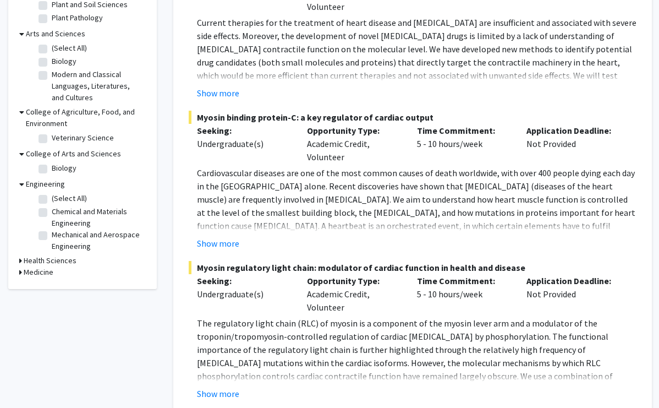
click at [20, 263] on icon at bounding box center [20, 261] width 3 height 12
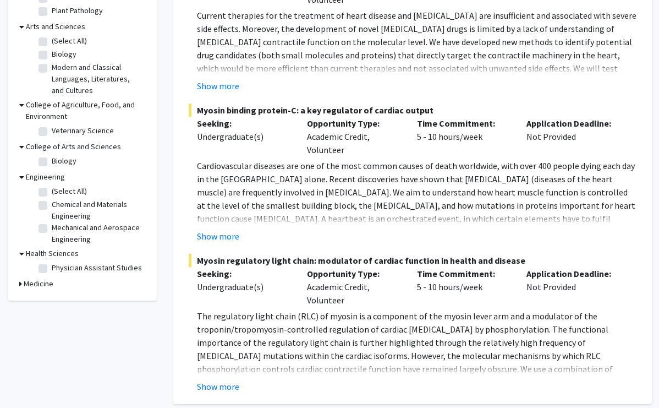
click at [21, 283] on icon at bounding box center [20, 284] width 3 height 12
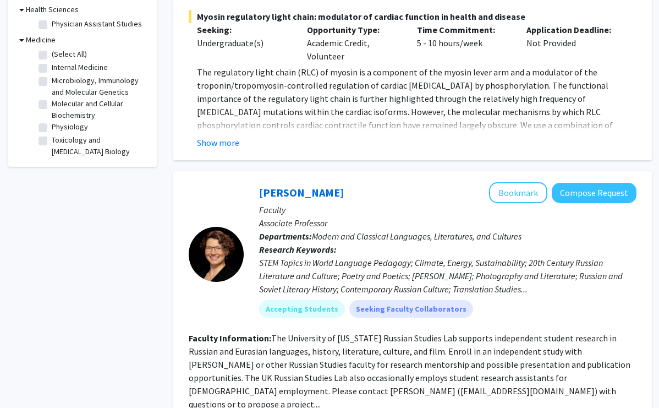
scroll to position [0, 0]
